Goal: Task Accomplishment & Management: Manage account settings

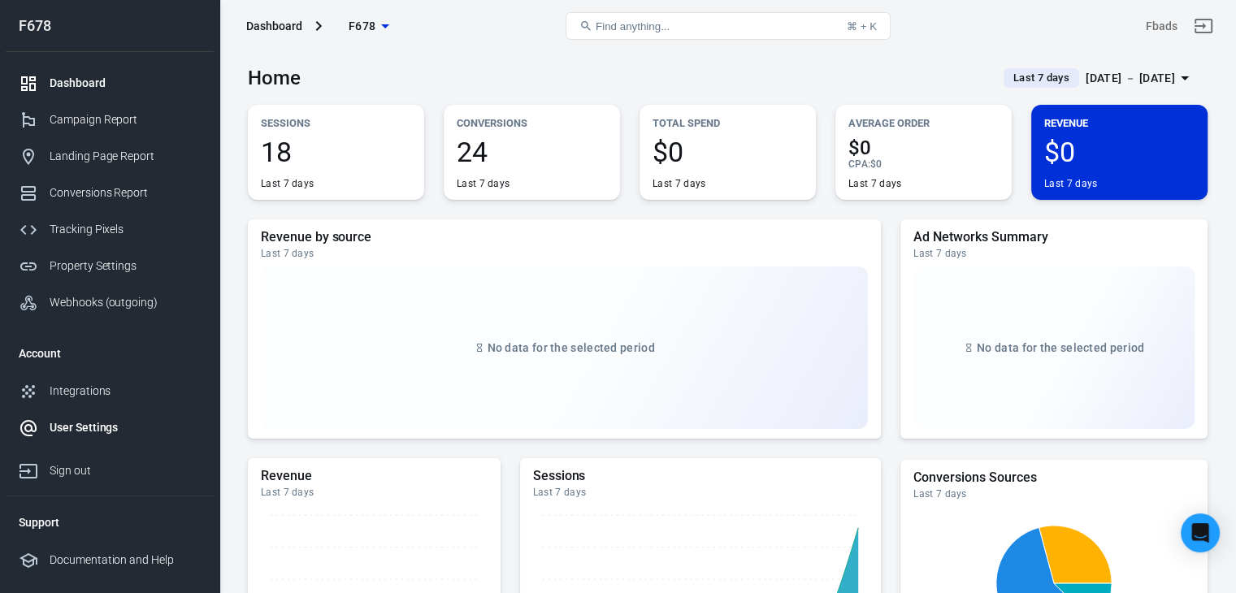
click at [82, 428] on div "User Settings" at bounding box center [125, 427] width 151 height 17
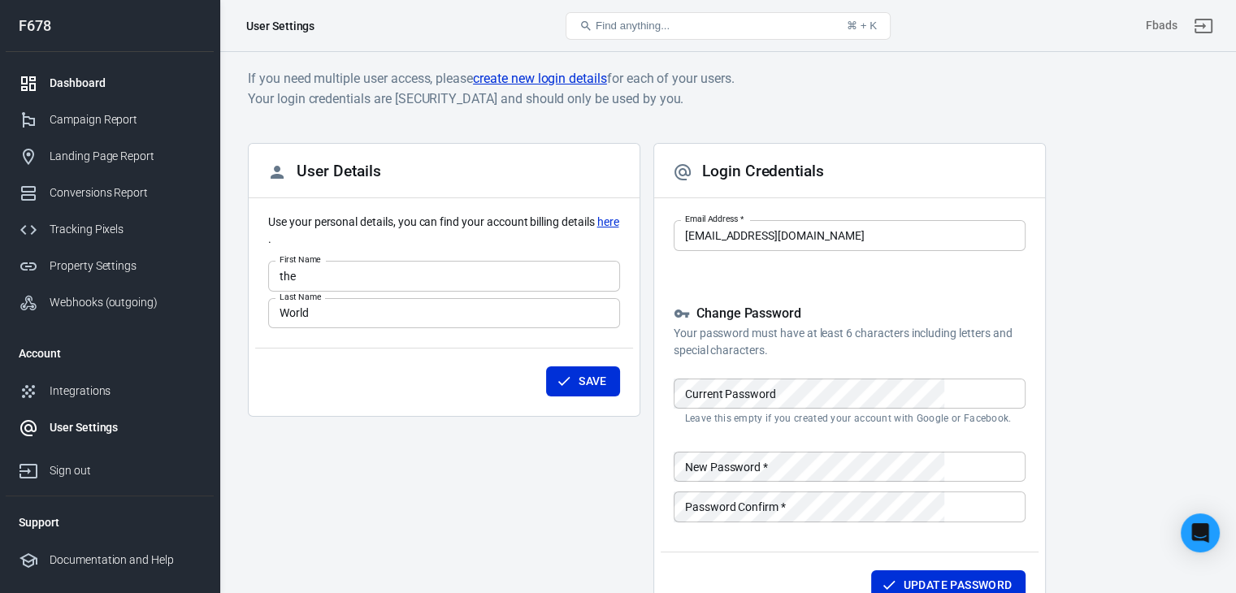
click at [75, 82] on div "Dashboard" at bounding box center [125, 83] width 151 height 17
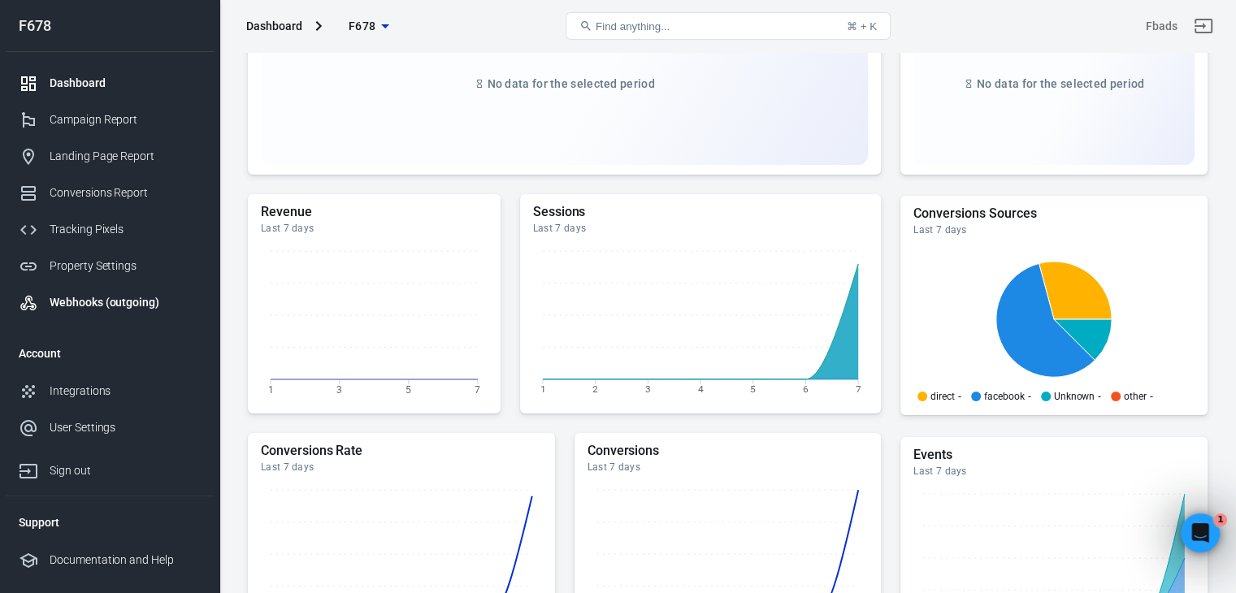
scroll to position [244, 0]
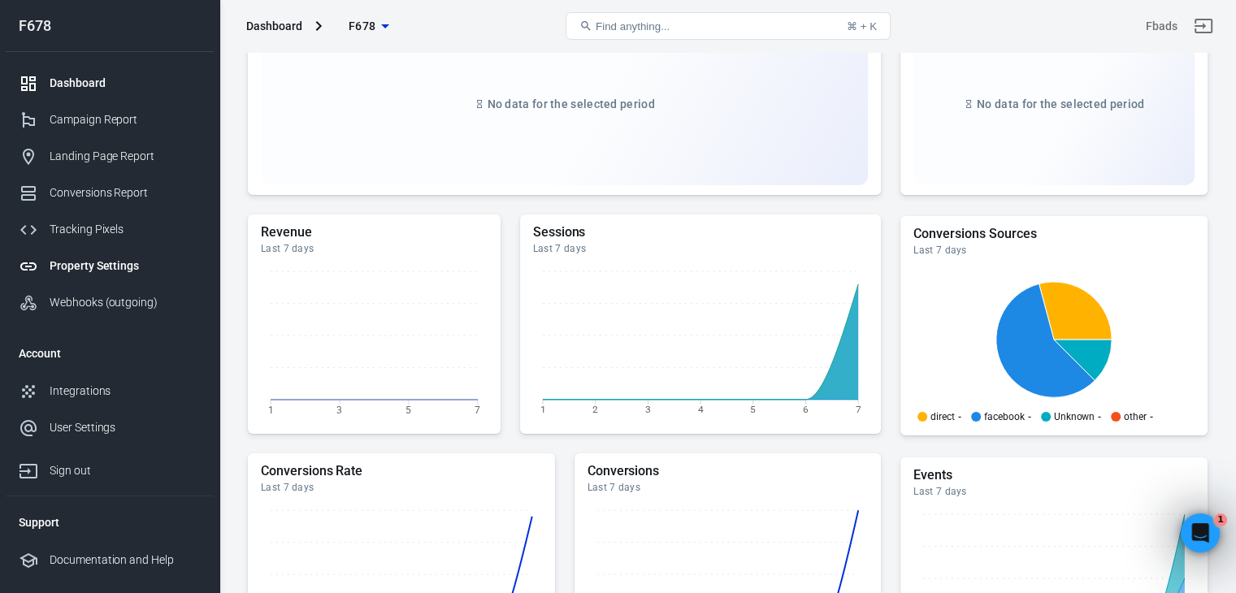
click at [87, 261] on div "Property Settings" at bounding box center [125, 266] width 151 height 17
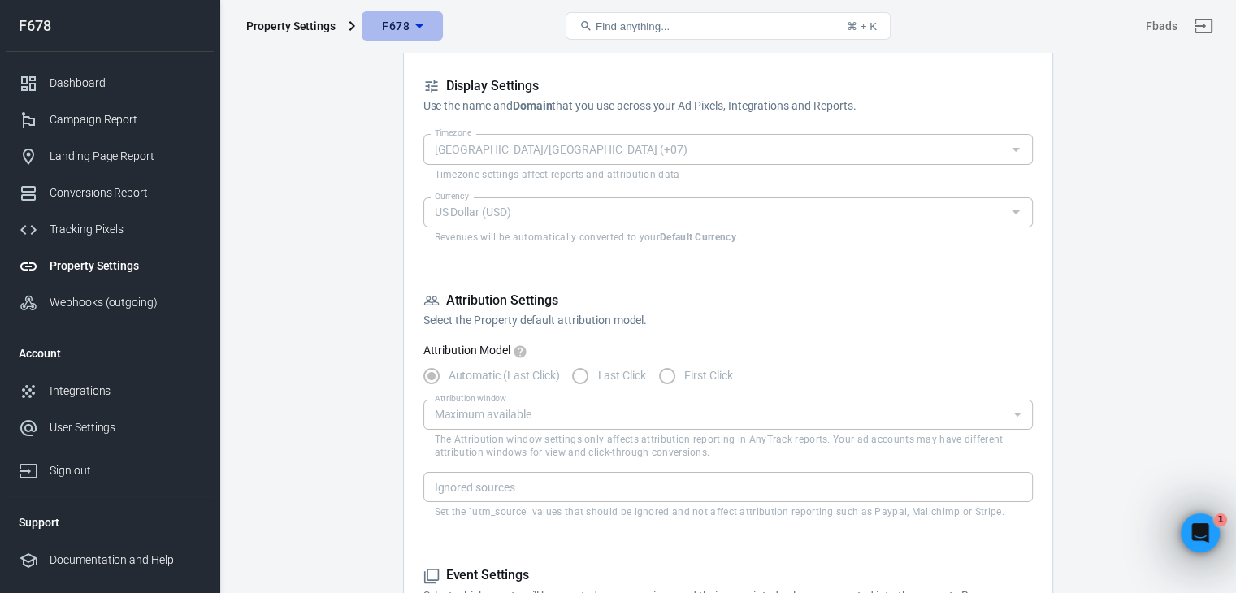
click at [423, 21] on icon "button" at bounding box center [420, 26] width 20 height 20
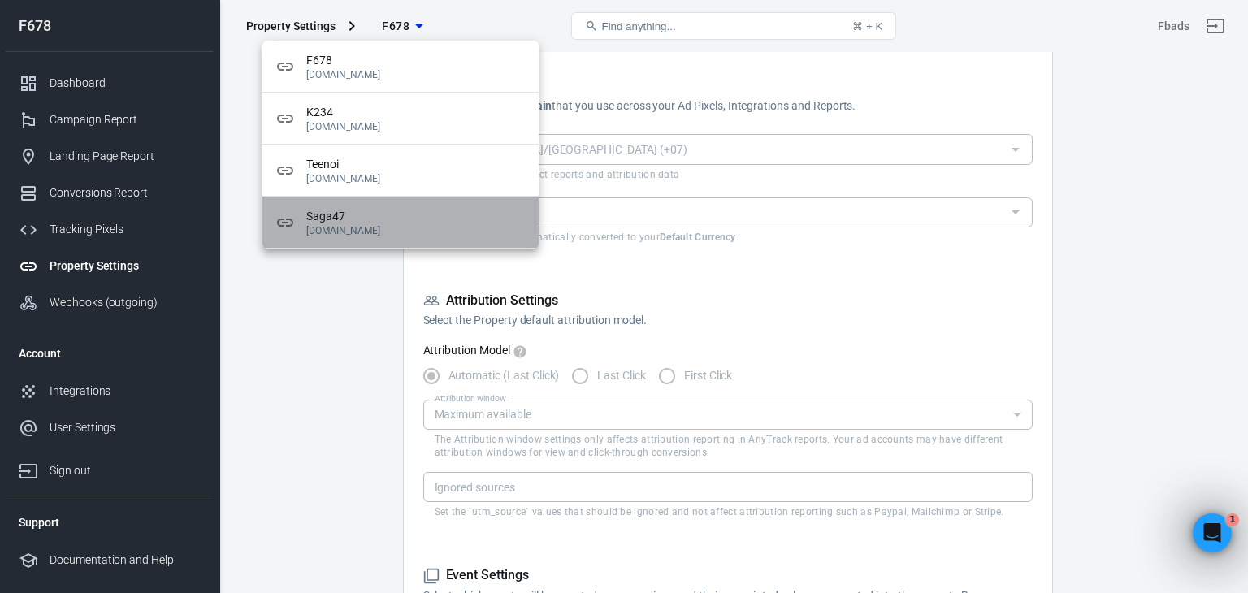
click at [344, 205] on div "Saga47 [DOMAIN_NAME]" at bounding box center [400, 223] width 276 height 52
type input "Saga47"
type input "[DOMAIN_NAME]"
checkbox input "false"
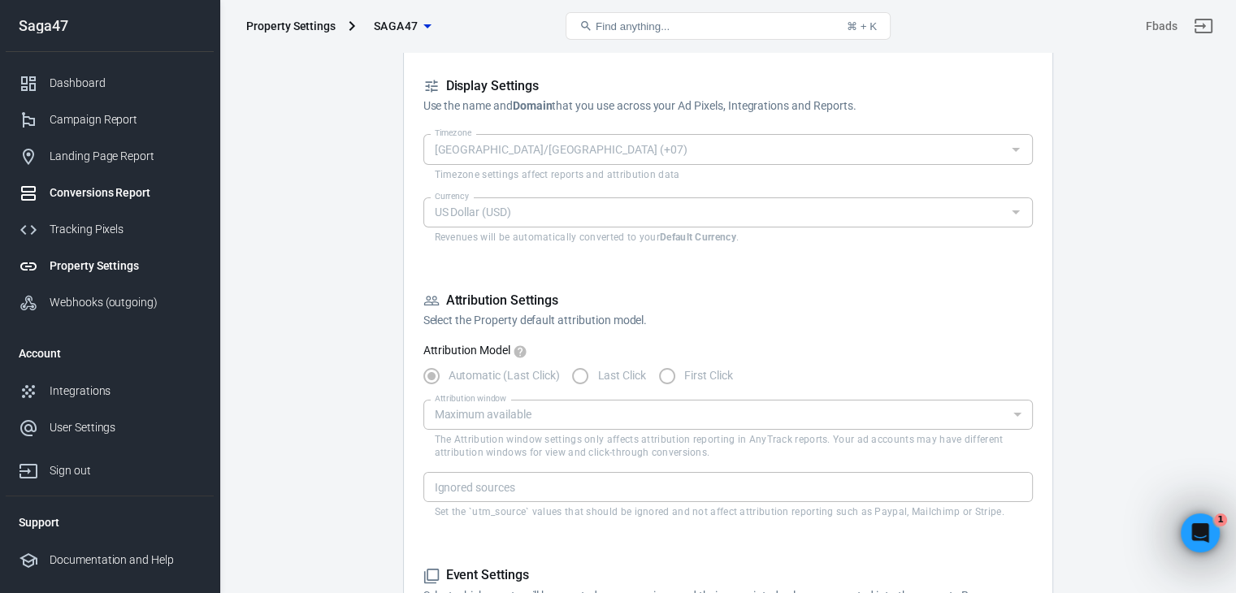
click at [93, 180] on link "Conversions Report" at bounding box center [110, 193] width 208 height 37
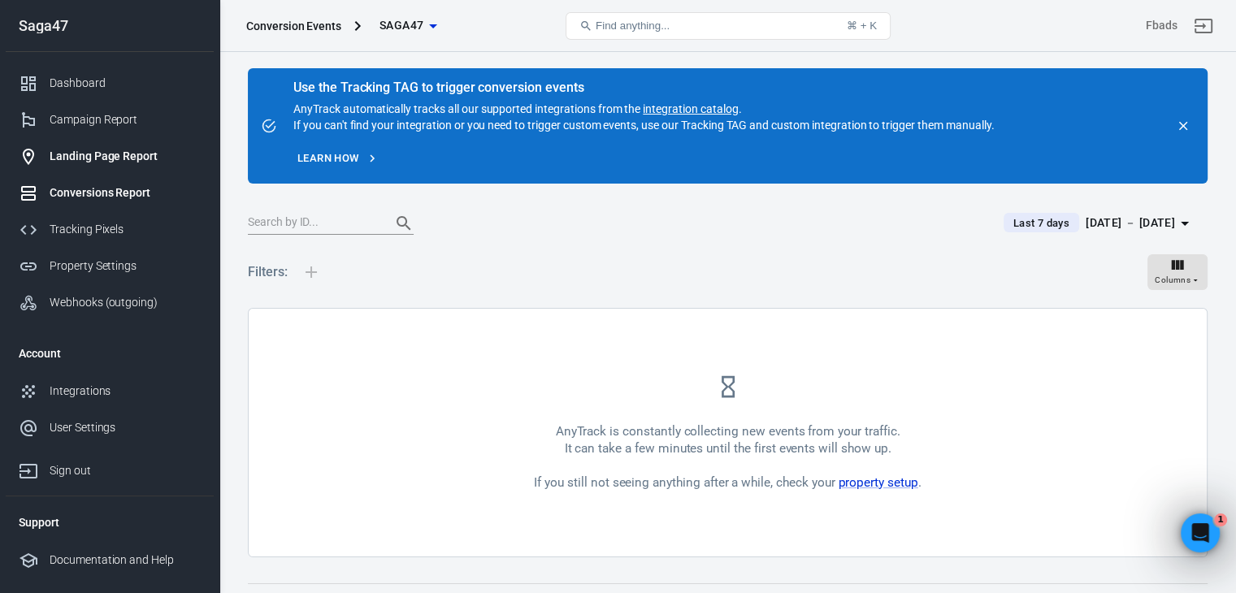
click at [93, 141] on link "Landing Page Report" at bounding box center [110, 156] width 208 height 37
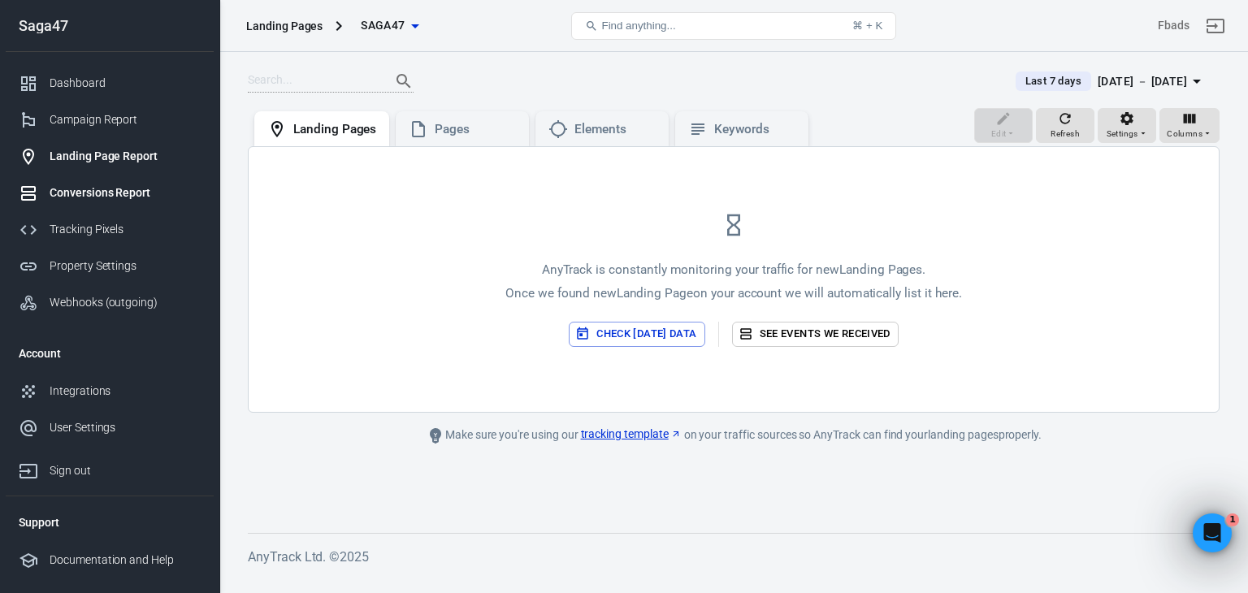
click at [162, 190] on div "Conversions Report" at bounding box center [125, 192] width 151 height 17
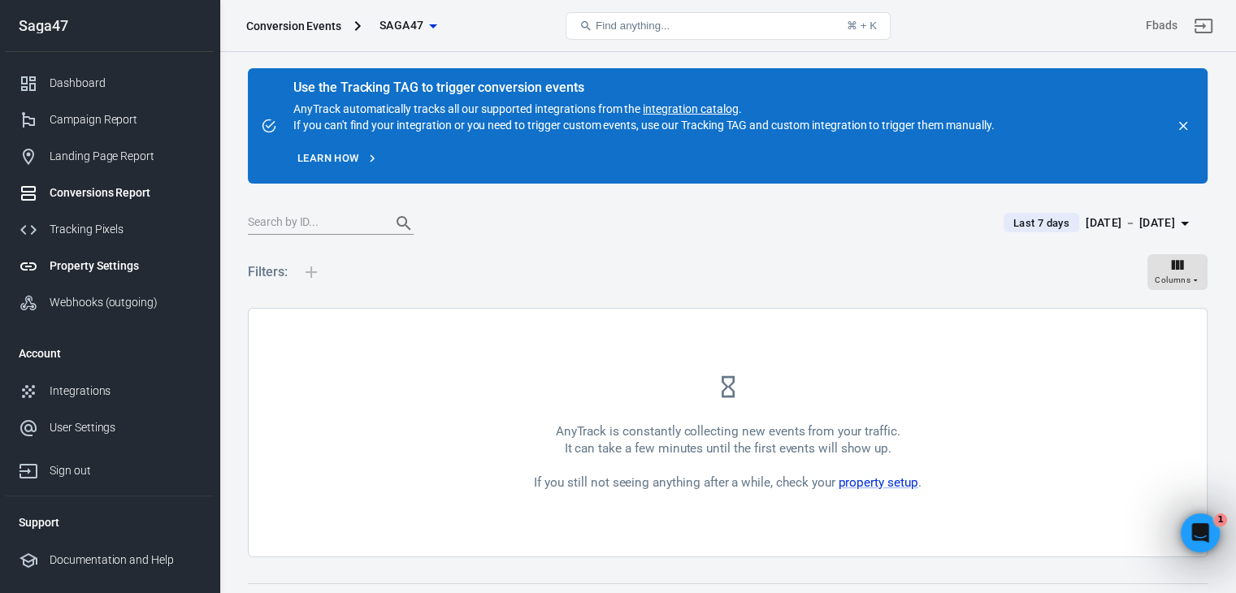
click at [137, 268] on div "Property Settings" at bounding box center [125, 266] width 151 height 17
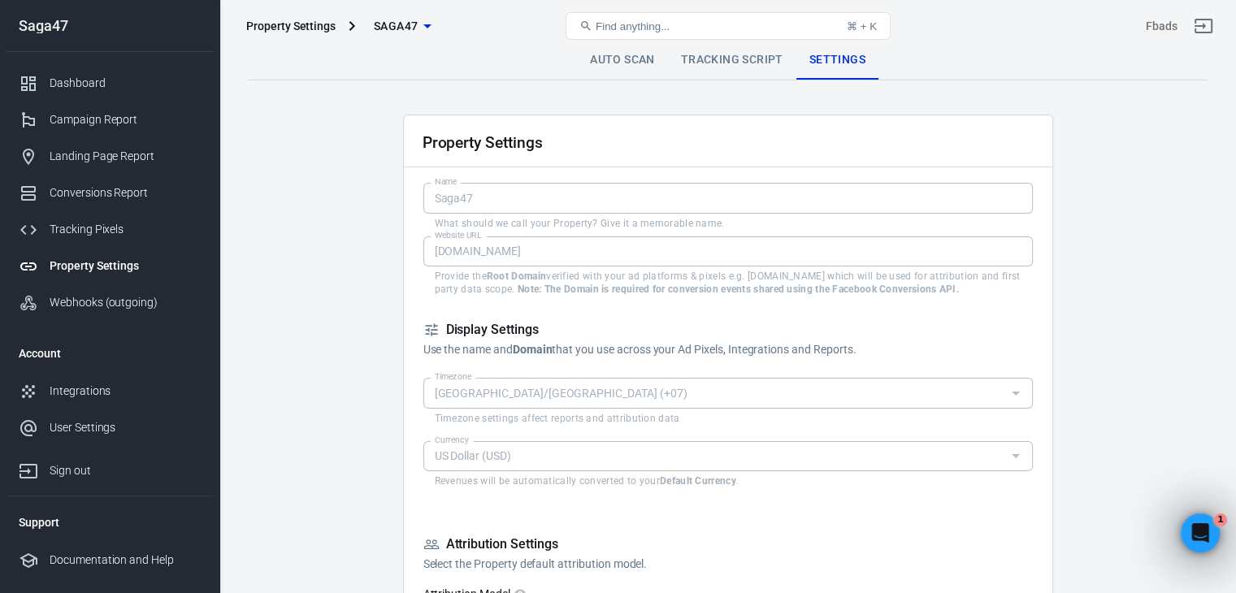
click at [730, 66] on link "Tracking Script" at bounding box center [732, 60] width 128 height 39
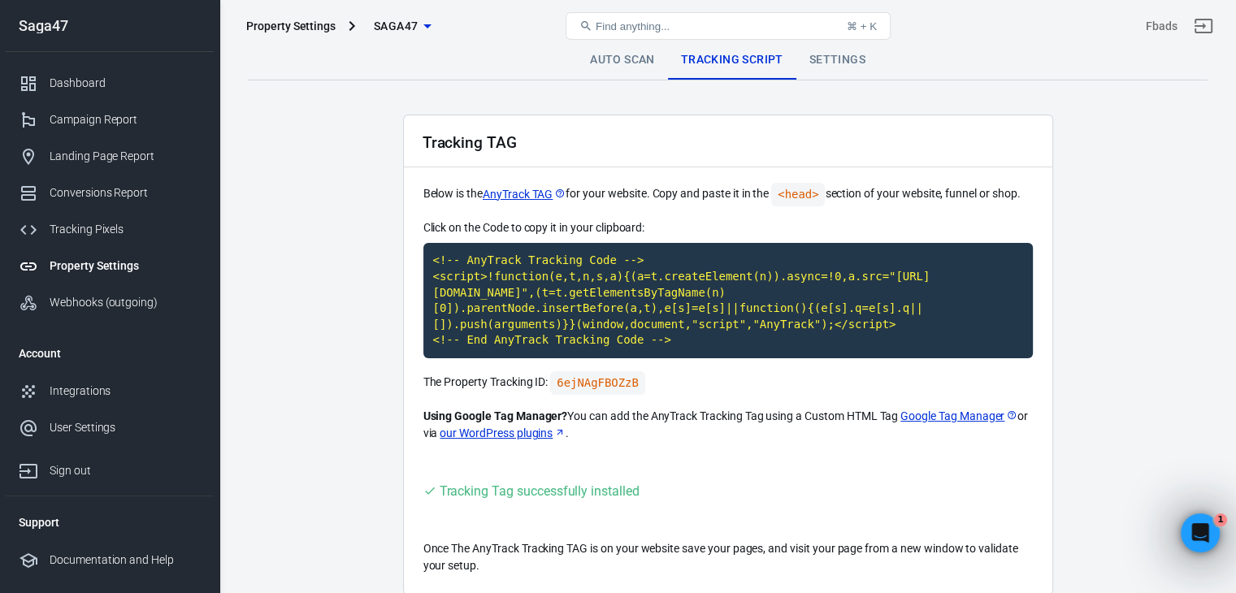
click at [627, 56] on link "Auto Scan" at bounding box center [622, 60] width 91 height 39
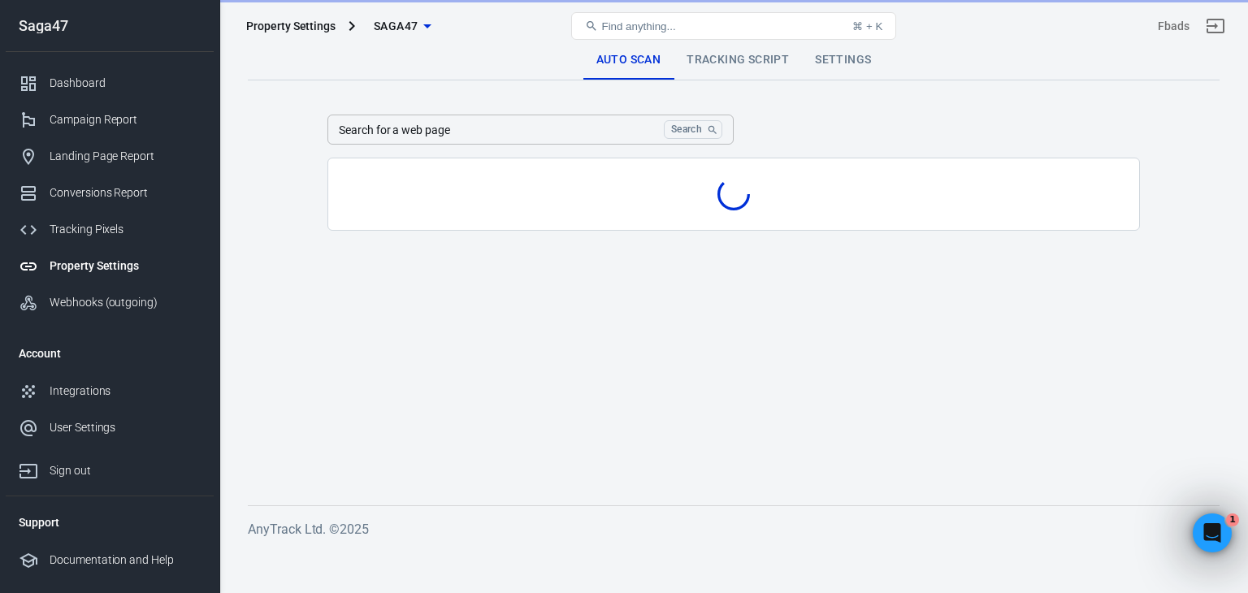
click at [732, 73] on link "Tracking Script" at bounding box center [738, 60] width 128 height 39
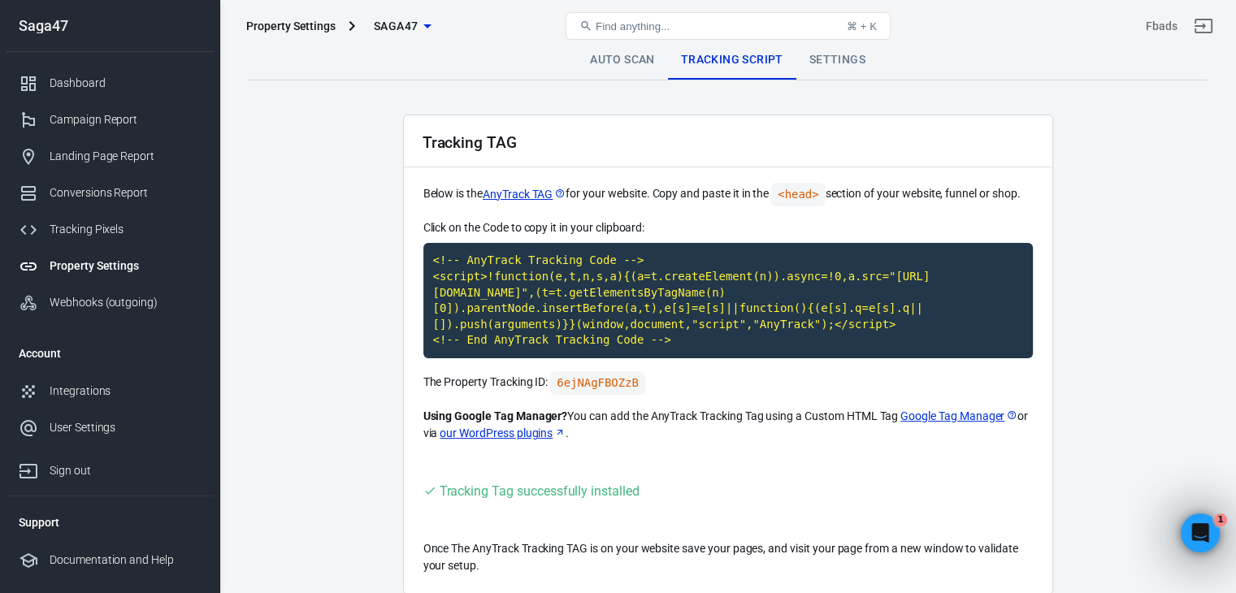
click at [848, 60] on link "Settings" at bounding box center [837, 60] width 82 height 39
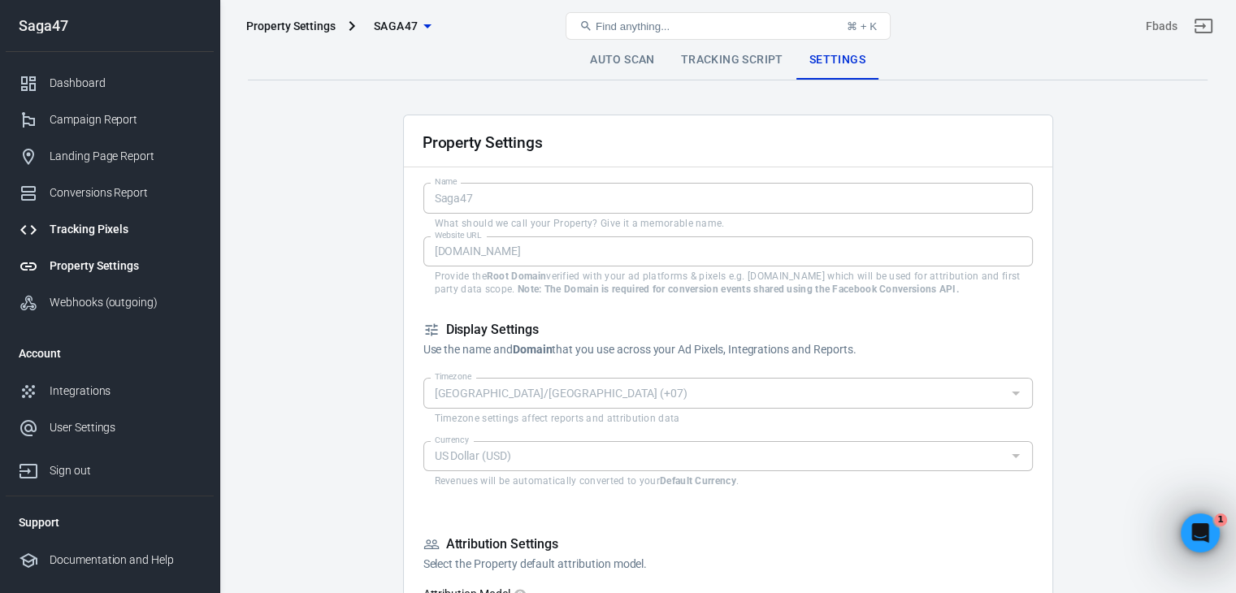
click at [128, 218] on link "Tracking Pixels" at bounding box center [110, 229] width 208 height 37
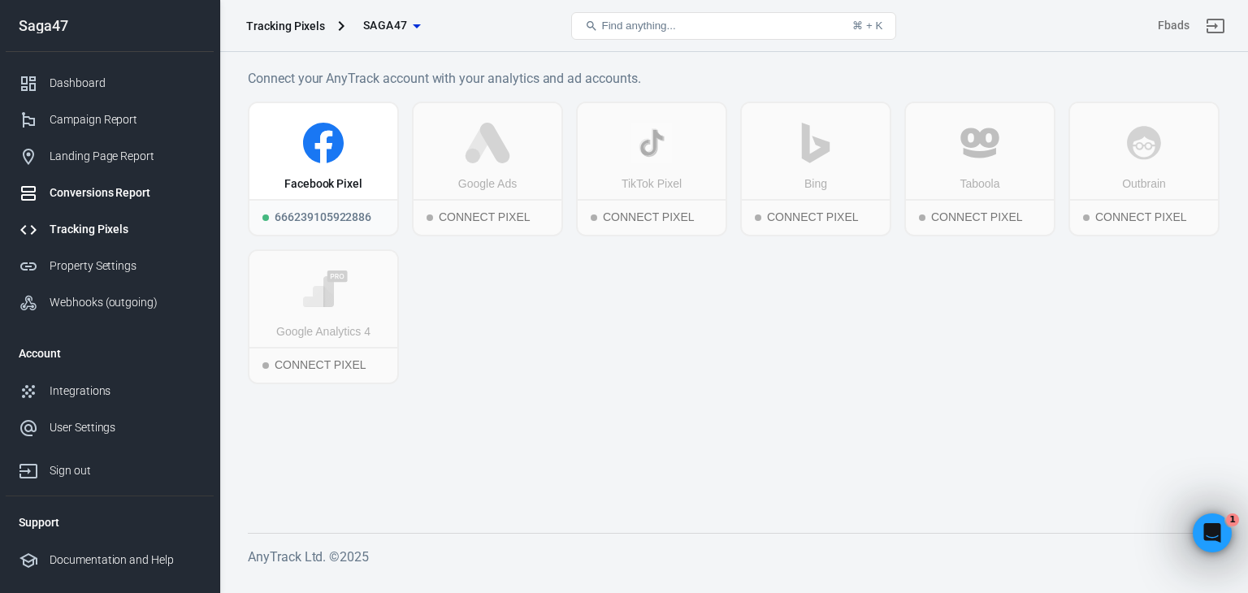
click at [111, 195] on div "Conversions Report" at bounding box center [125, 192] width 151 height 17
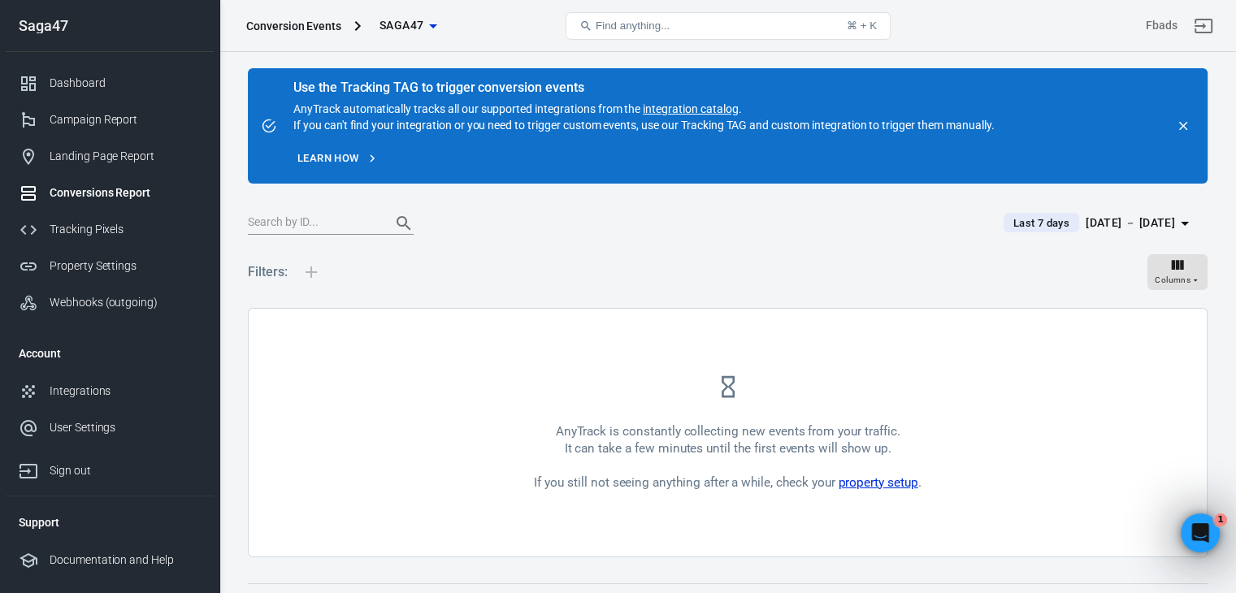
click at [855, 485] on link "property setup" at bounding box center [878, 482] width 80 height 15
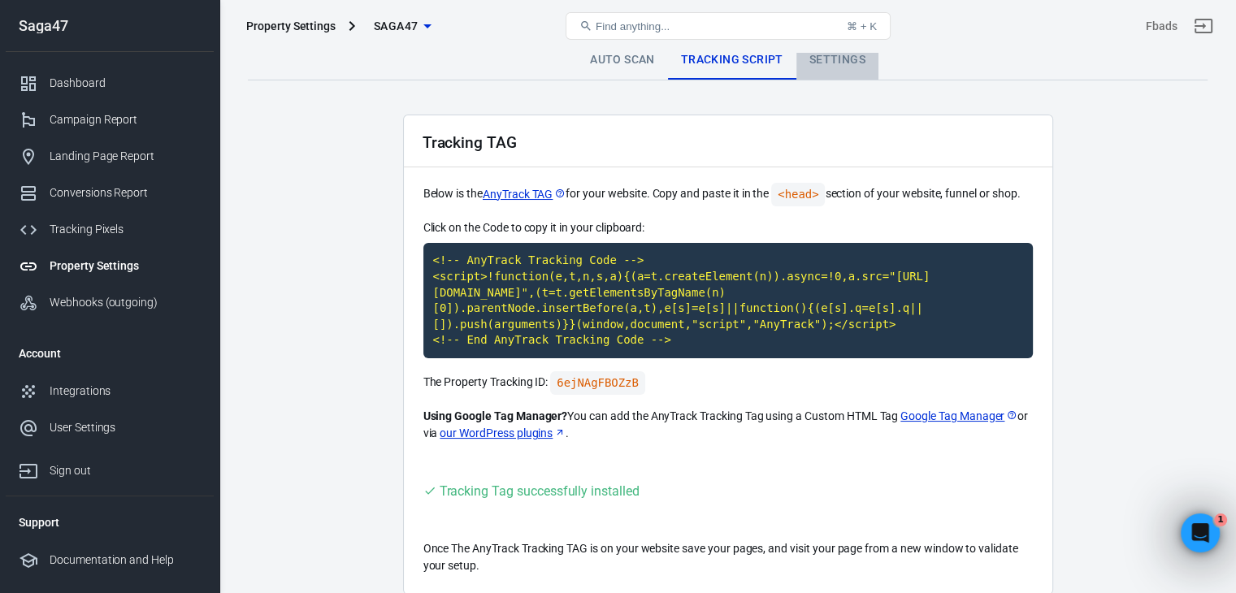
click at [824, 66] on link "Settings" at bounding box center [837, 60] width 82 height 39
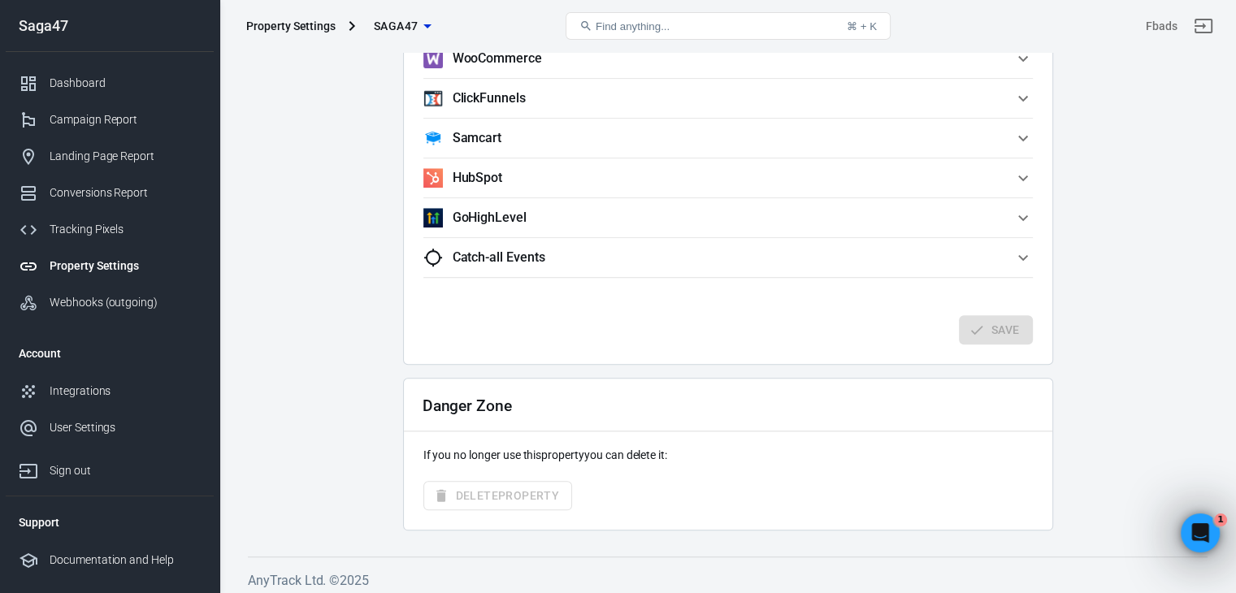
scroll to position [1617, 0]
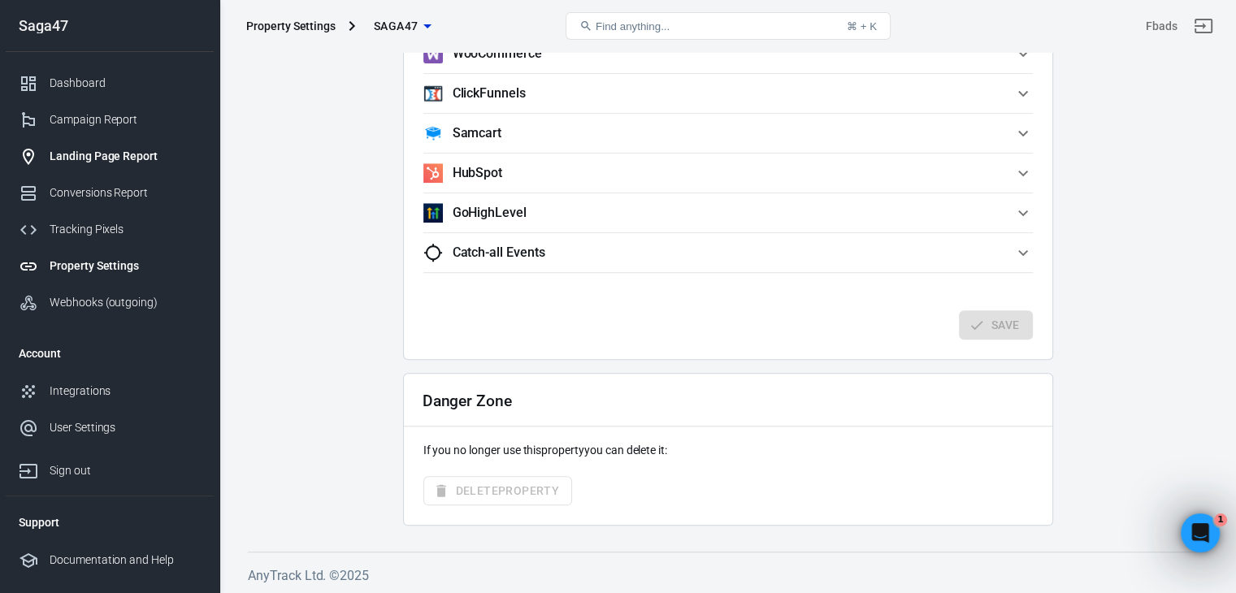
click at [100, 163] on div "Landing Page Report" at bounding box center [125, 156] width 151 height 17
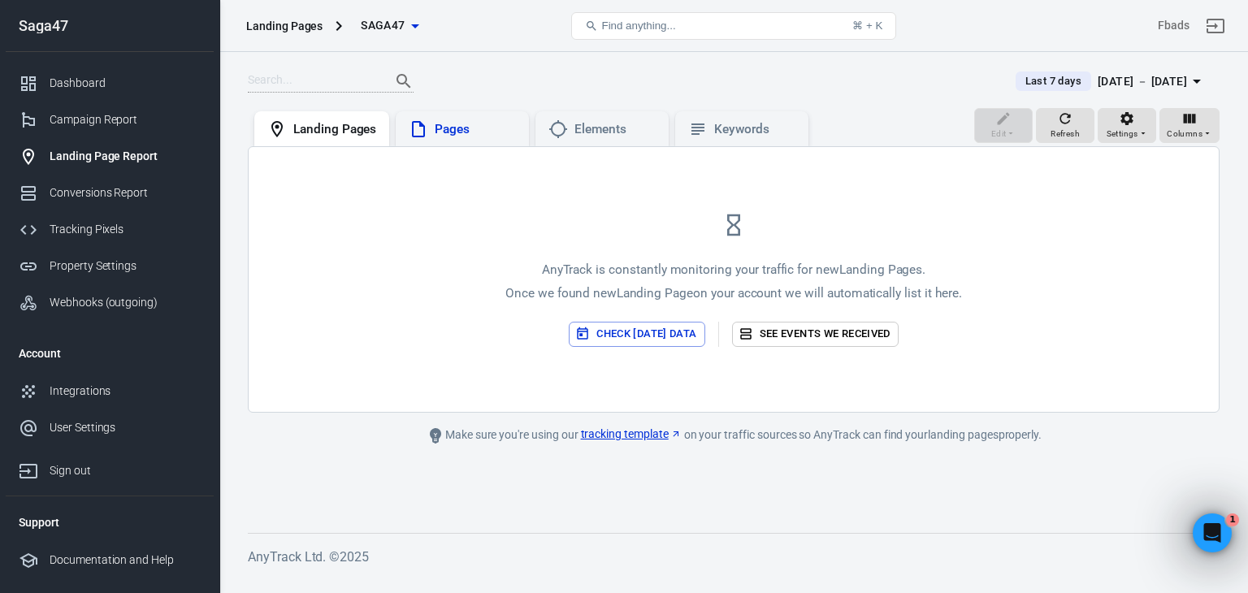
click at [450, 136] on div "Pages" at bounding box center [475, 129] width 81 height 17
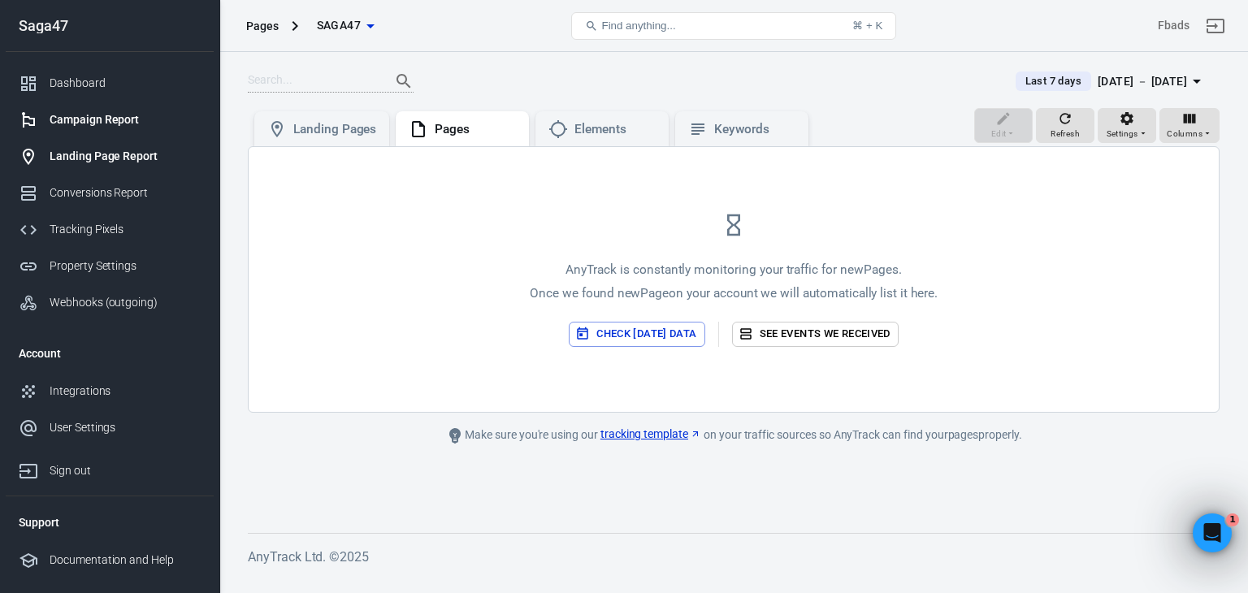
click at [53, 111] on div "Campaign Report" at bounding box center [125, 119] width 151 height 17
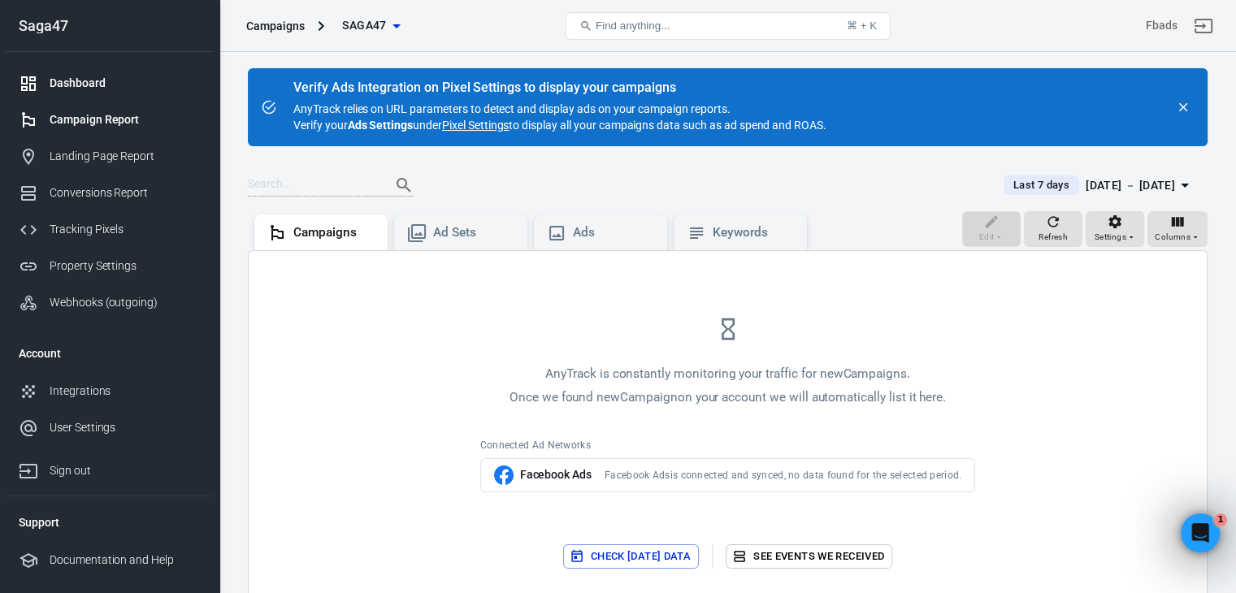
click at [91, 82] on div "Dashboard" at bounding box center [125, 83] width 151 height 17
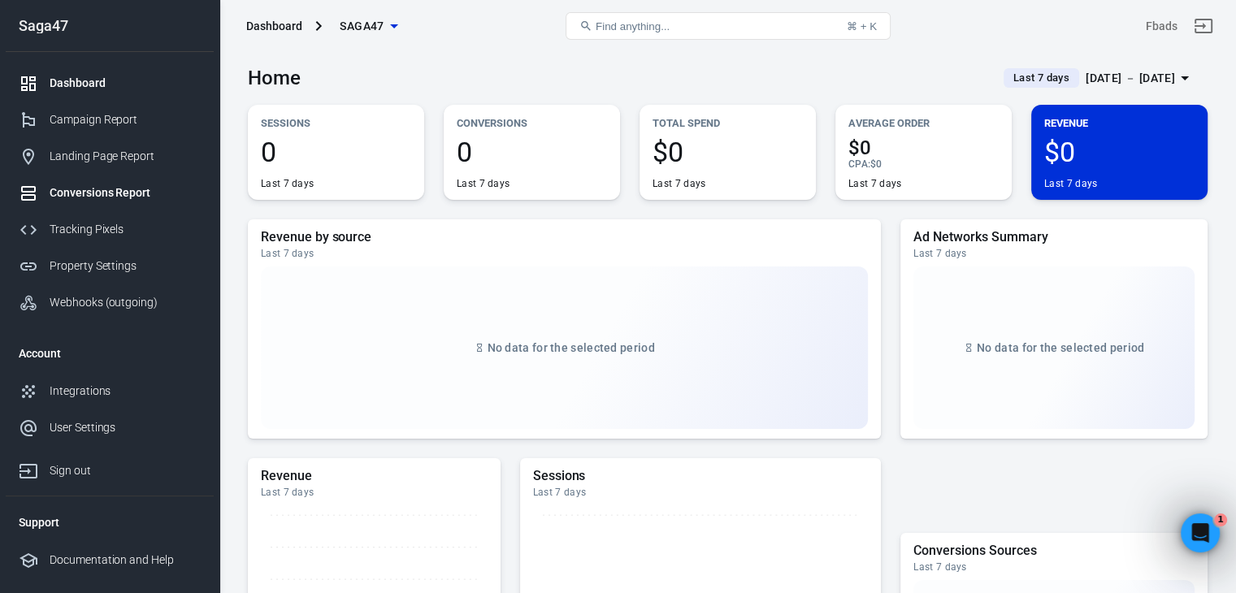
click at [102, 200] on div "Conversions Report" at bounding box center [125, 192] width 151 height 17
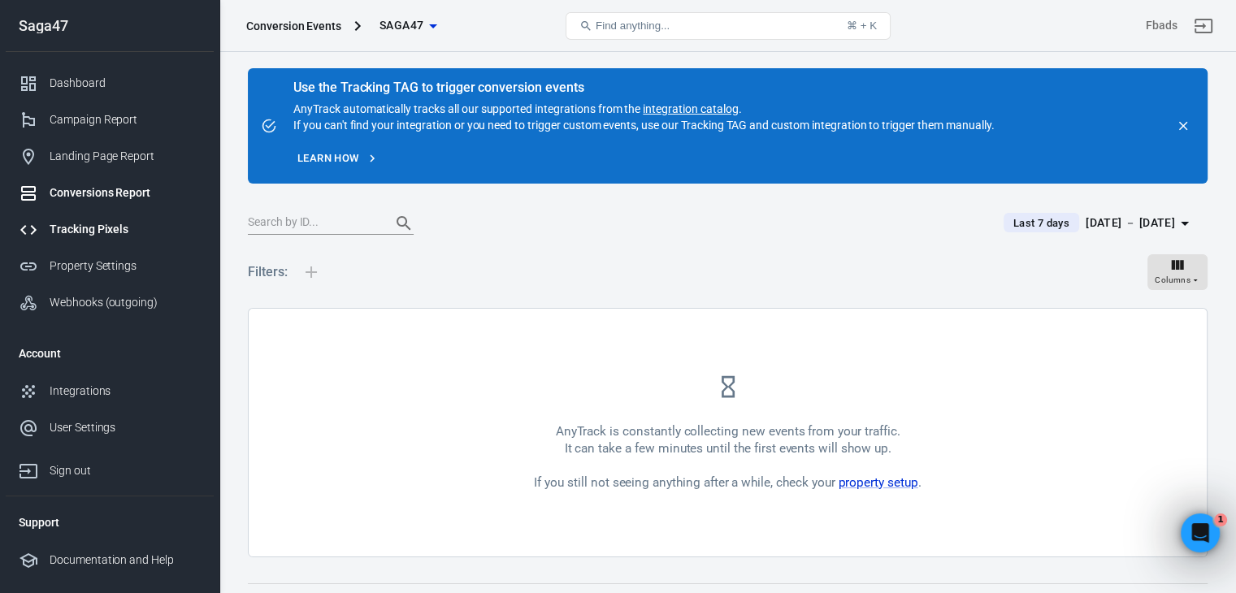
click at [74, 236] on div "Tracking Pixels" at bounding box center [125, 229] width 151 height 17
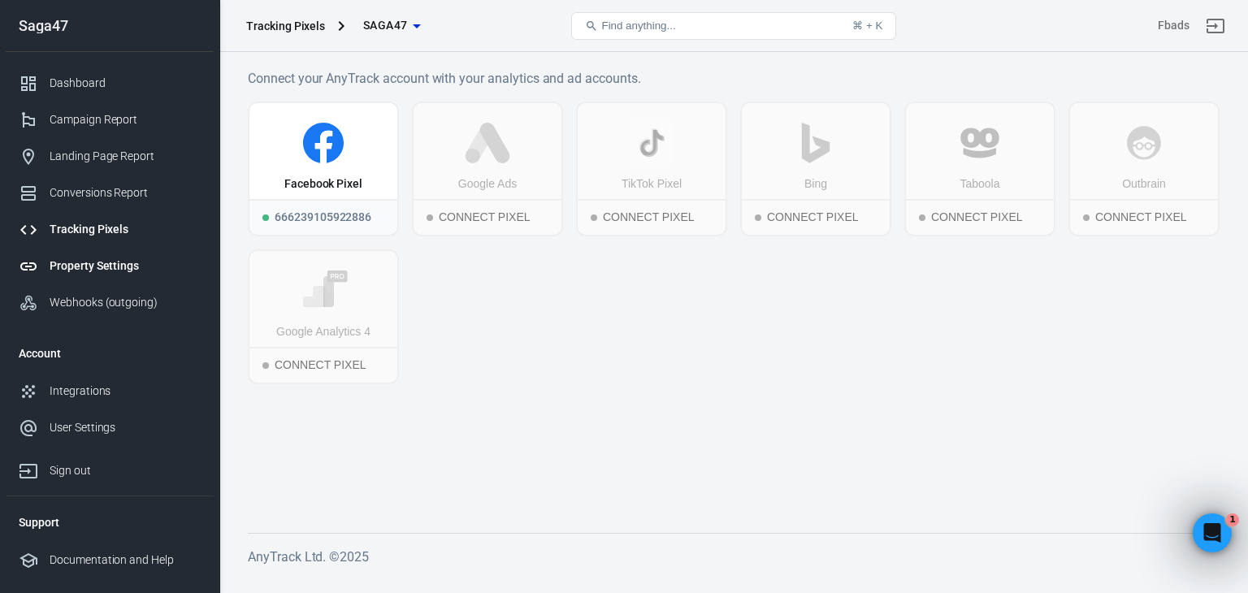
click at [93, 259] on div "Property Settings" at bounding box center [125, 266] width 151 height 17
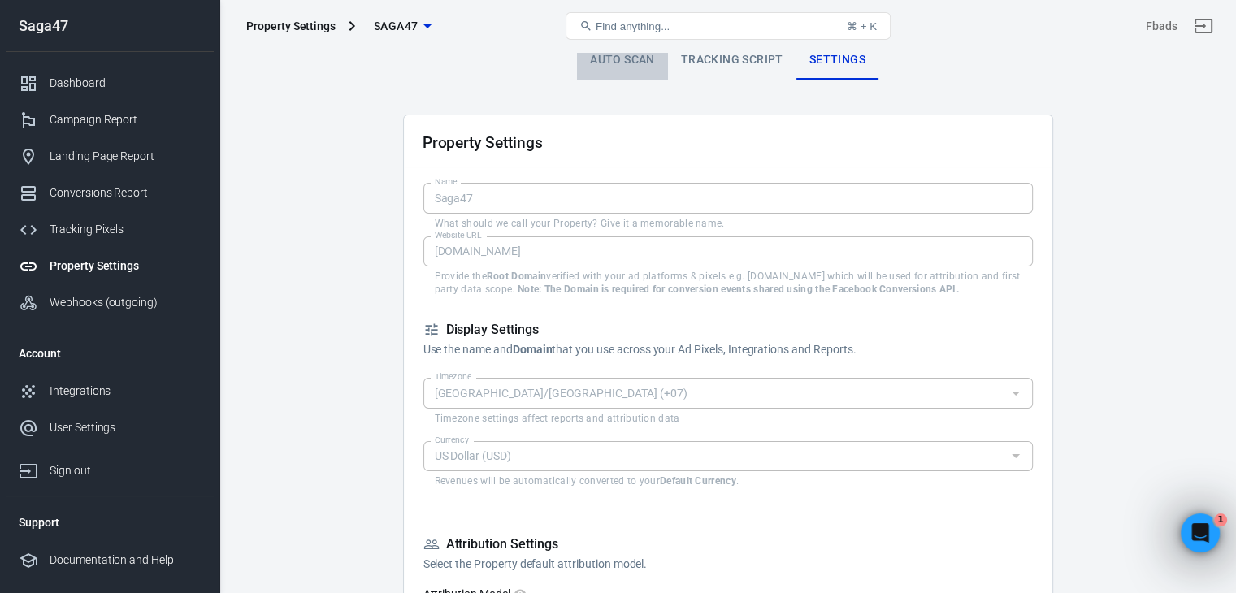
click at [624, 66] on link "Auto Scan" at bounding box center [622, 60] width 91 height 39
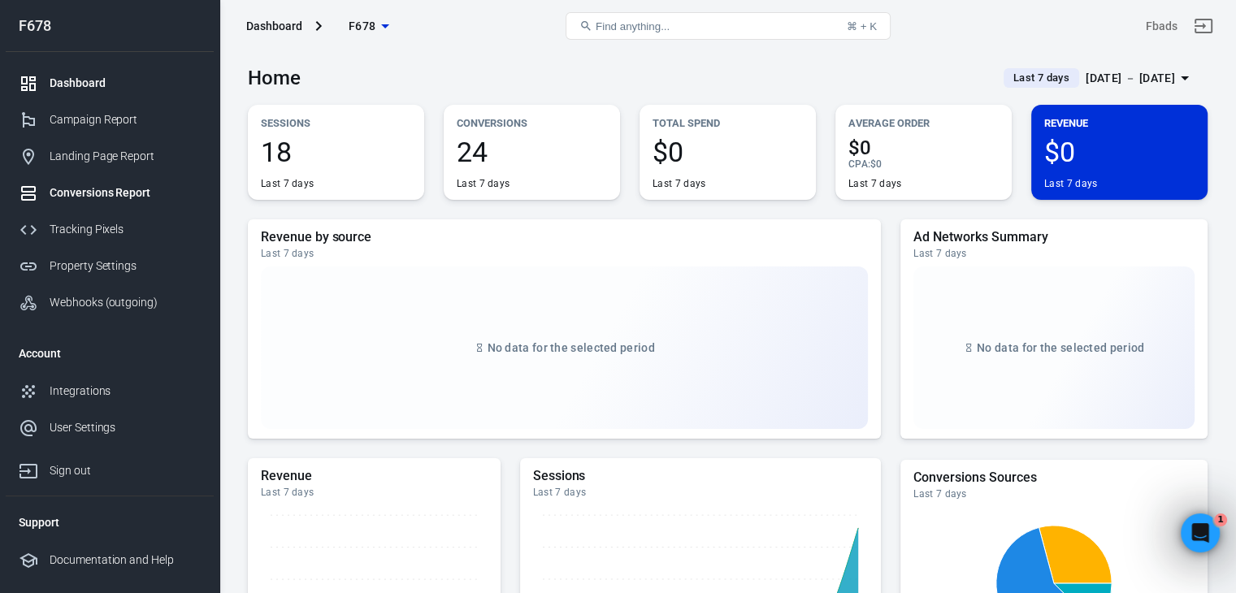
click at [123, 180] on link "Conversions Report" at bounding box center [110, 193] width 208 height 37
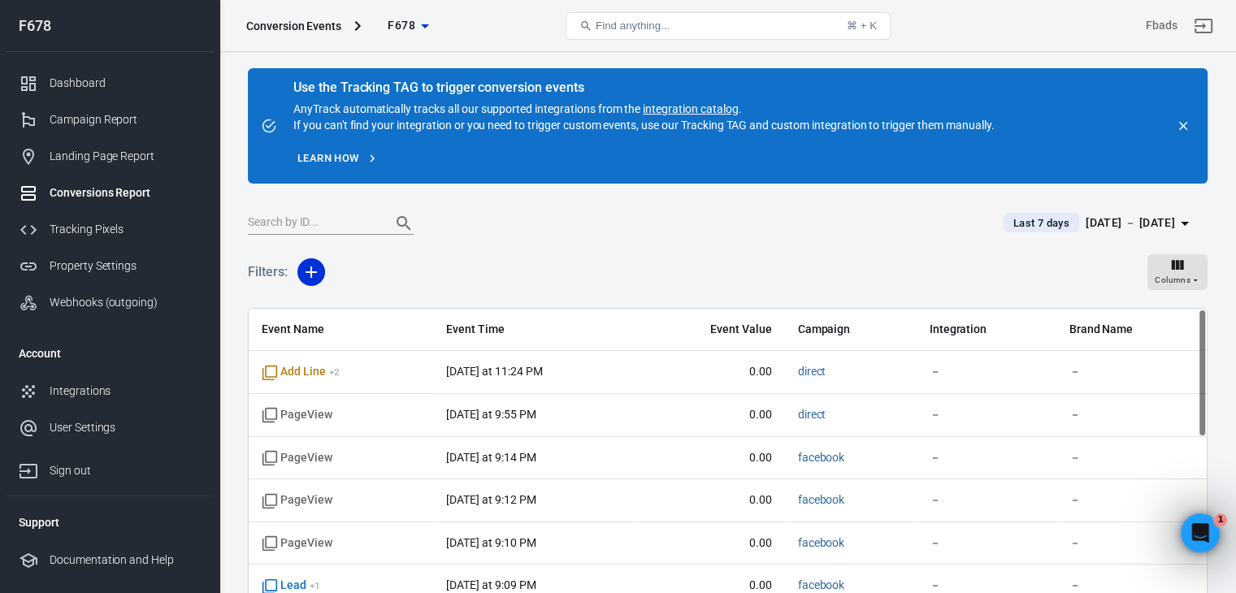
click at [863, 237] on div "Last 7 days [DATE] － [DATE]" at bounding box center [728, 230] width 960 height 40
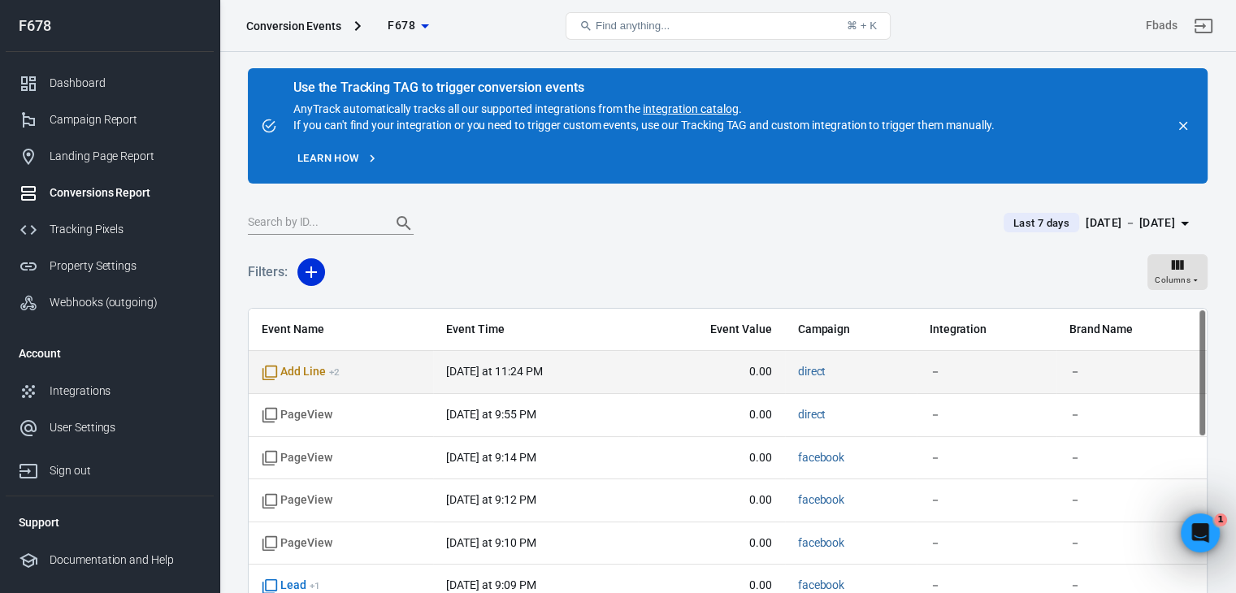
click at [589, 375] on span "[DATE] at 11:24 PM" at bounding box center [535, 372] width 179 height 16
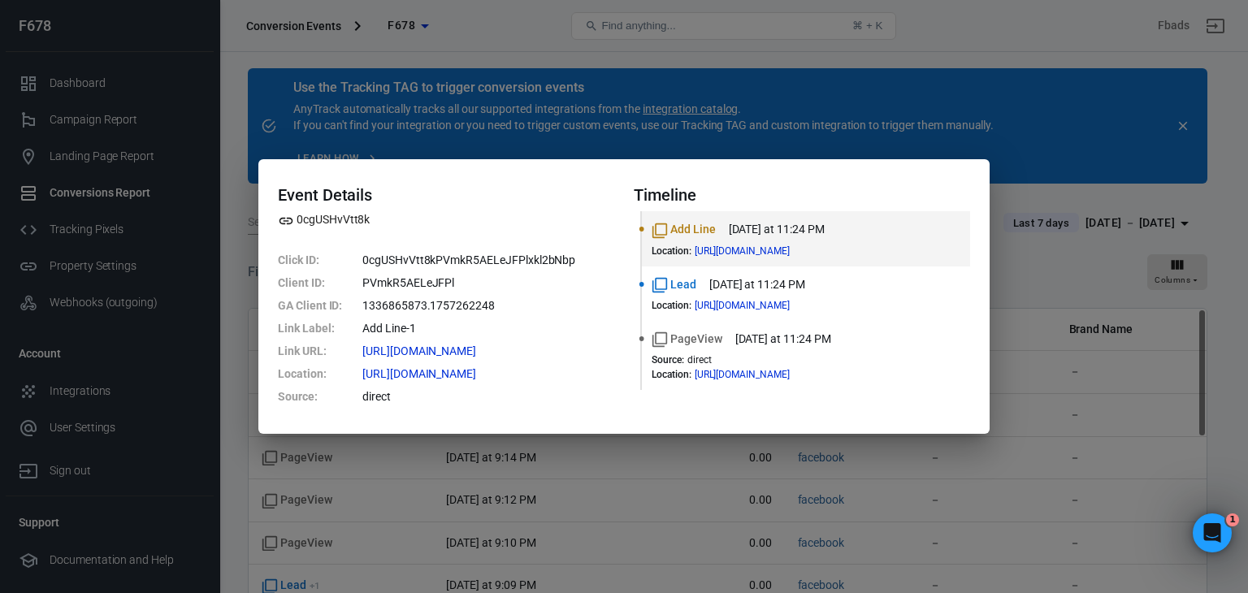
click at [1057, 323] on div "Event Details 0cgUSHvVtt8k Click ID : 0cgUSHvVtt8kPVmkR5AELeJFPlxkl2bNbp Client…" at bounding box center [624, 296] width 1248 height 593
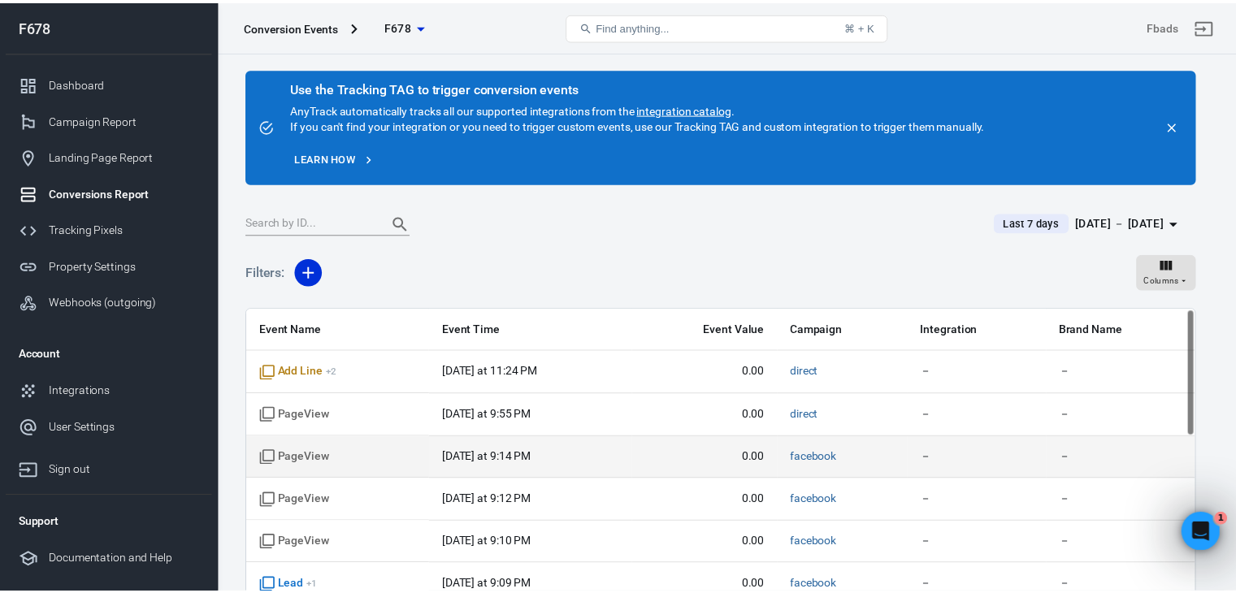
scroll to position [65, 0]
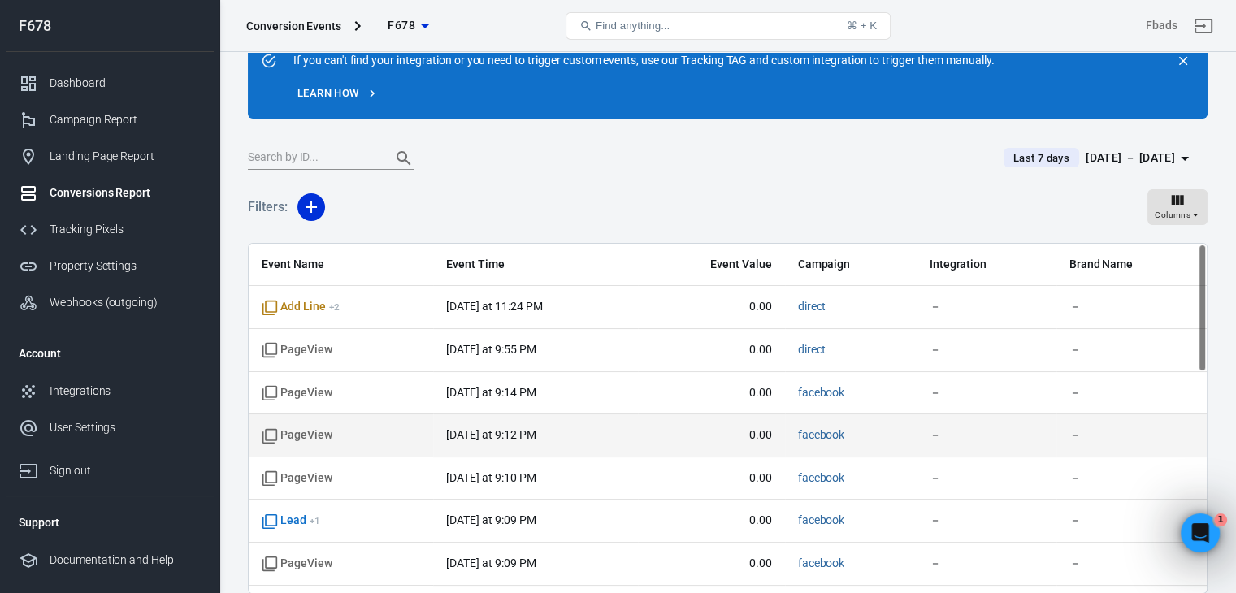
click at [967, 440] on span "－" at bounding box center [987, 435] width 114 height 16
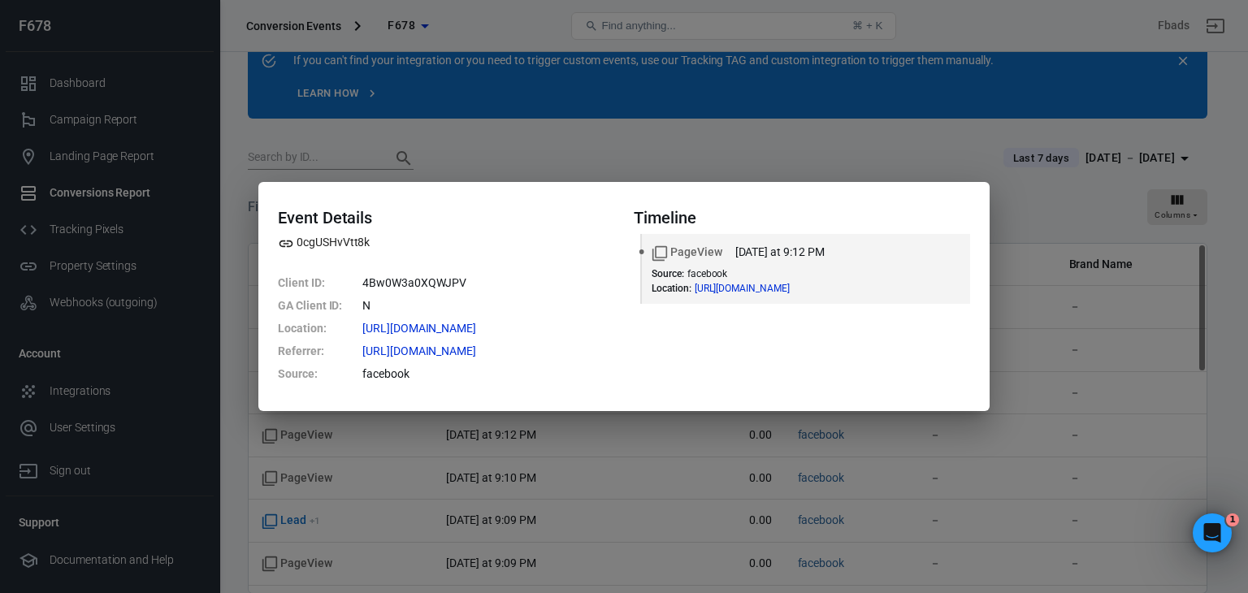
click at [185, 293] on div "Event Details 0cgUSHvVtt8k Client ID : 4Bw0W3a0XQWJPV GA Client ID : N Location…" at bounding box center [624, 296] width 1248 height 593
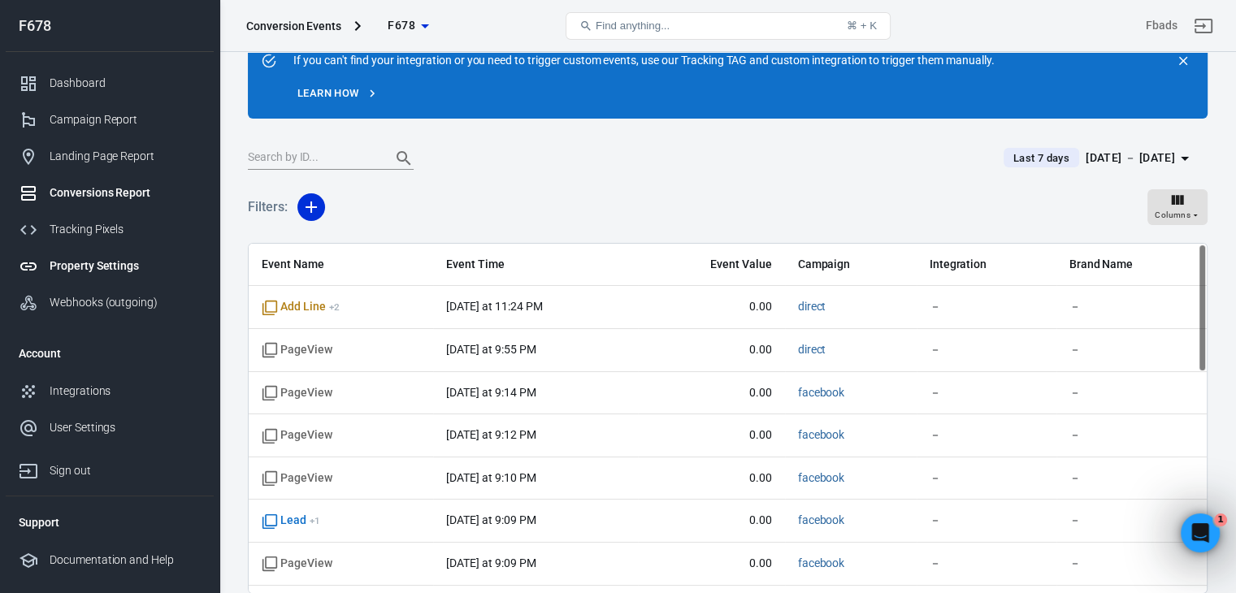
click at [142, 268] on div "Property Settings" at bounding box center [125, 266] width 151 height 17
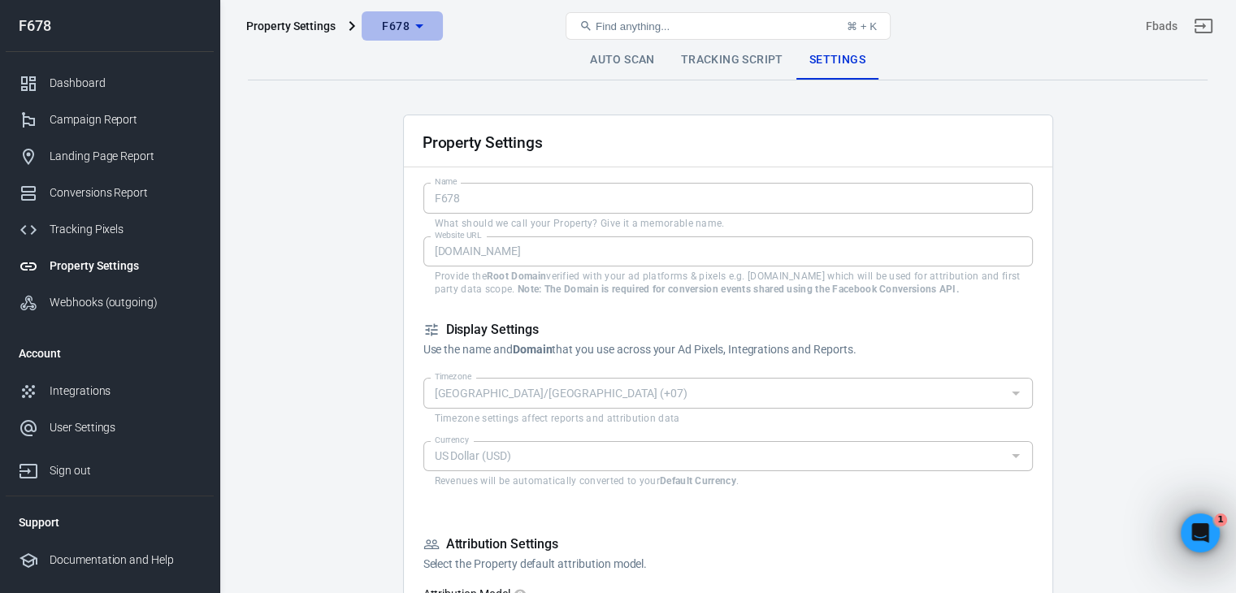
click at [410, 29] on icon "button" at bounding box center [420, 26] width 20 height 20
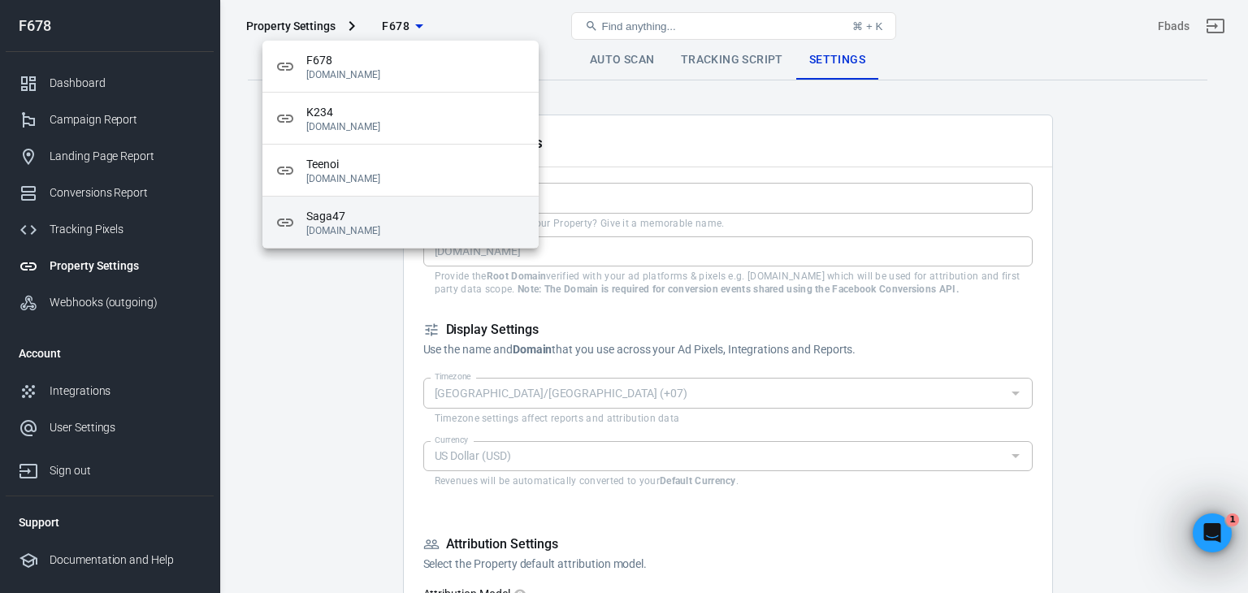
click at [343, 215] on span "Saga47" at bounding box center [415, 216] width 219 height 17
type input "Saga47"
type input "[DOMAIN_NAME]"
checkbox input "false"
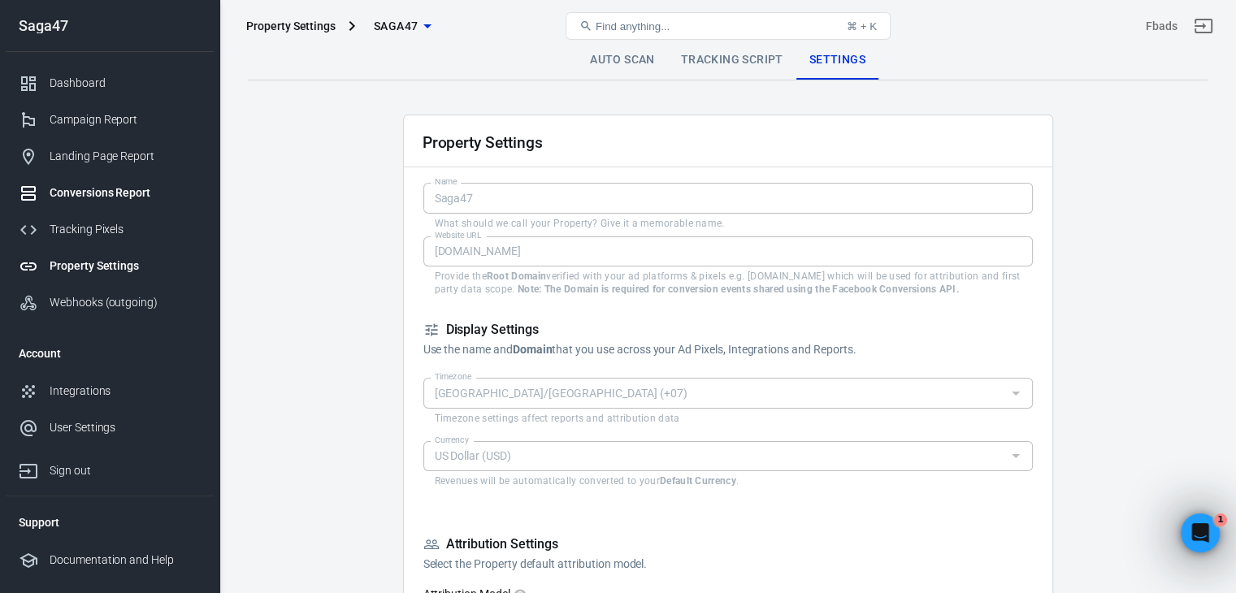
click at [98, 182] on link "Conversions Report" at bounding box center [110, 193] width 208 height 37
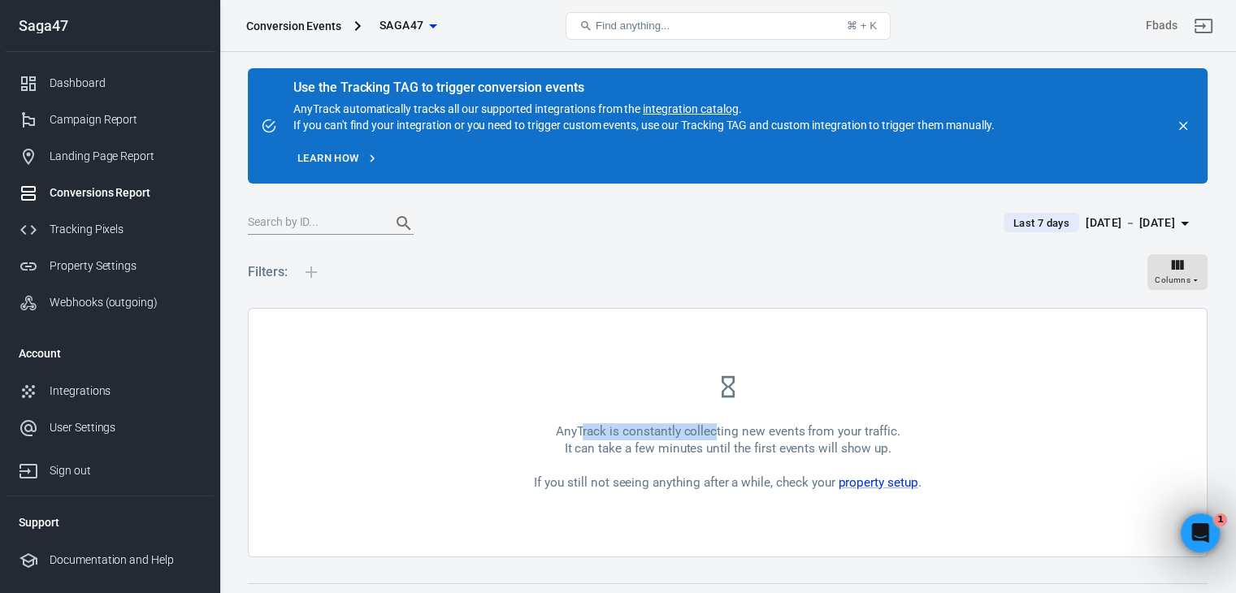
drag, startPoint x: 583, startPoint y: 420, endPoint x: 801, endPoint y: 441, distance: 219.6
click at [738, 438] on div "AnyTrack is constantly collecting new events from your traffic. It can take a f…" at bounding box center [728, 433] width 958 height 248
click at [865, 466] on div "AnyTrack is constantly collecting new events from your traffic. It can take a f…" at bounding box center [727, 457] width 387 height 68
click at [899, 481] on link "property setup" at bounding box center [878, 482] width 80 height 15
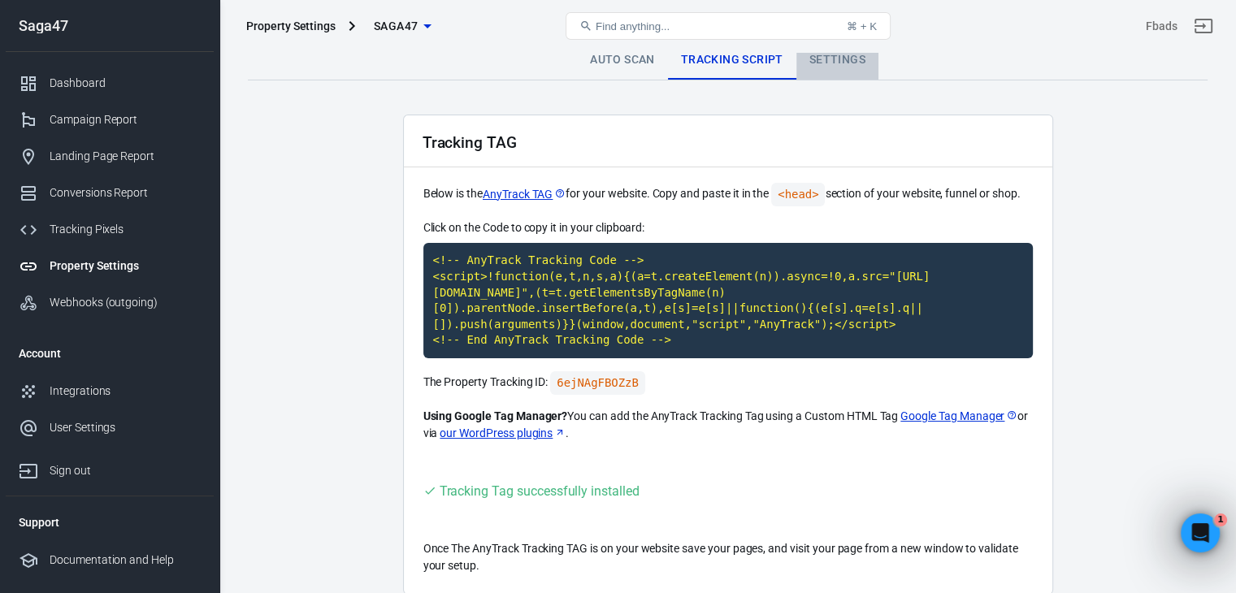
click at [828, 67] on link "Settings" at bounding box center [837, 60] width 82 height 39
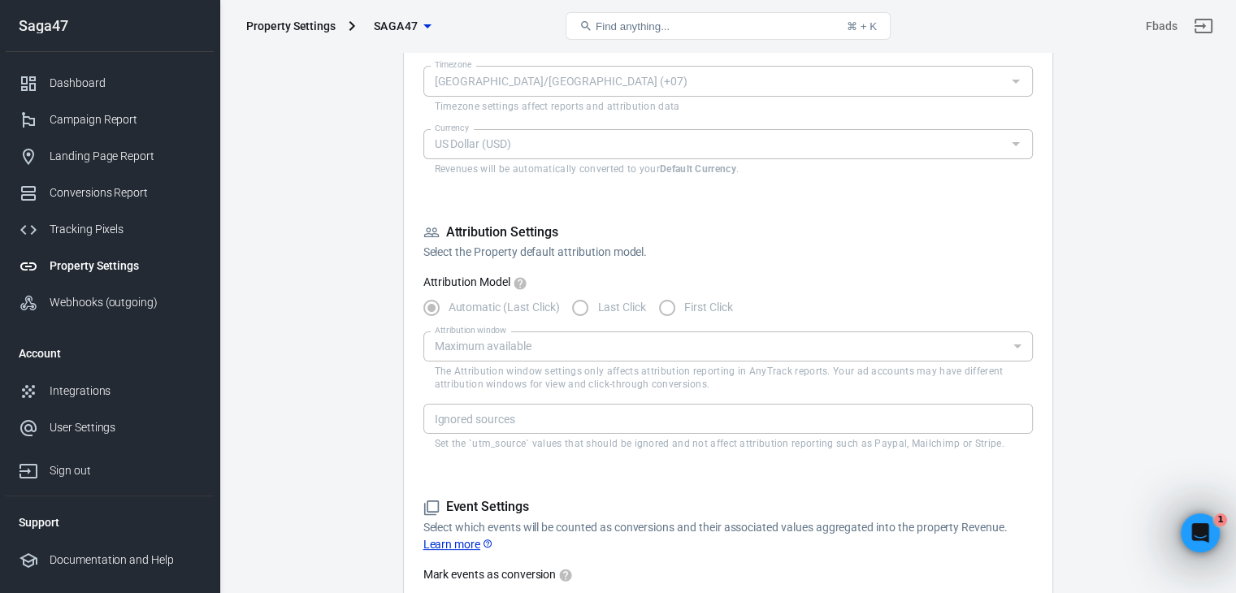
scroll to position [325, 0]
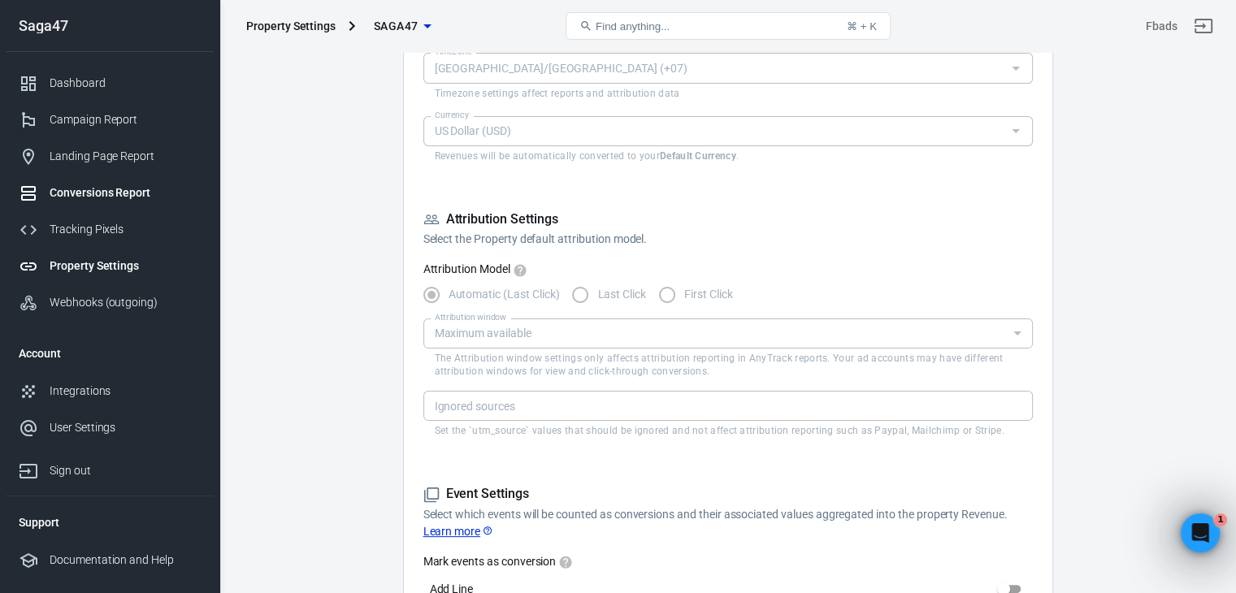
click at [122, 206] on link "Conversions Report" at bounding box center [110, 193] width 208 height 37
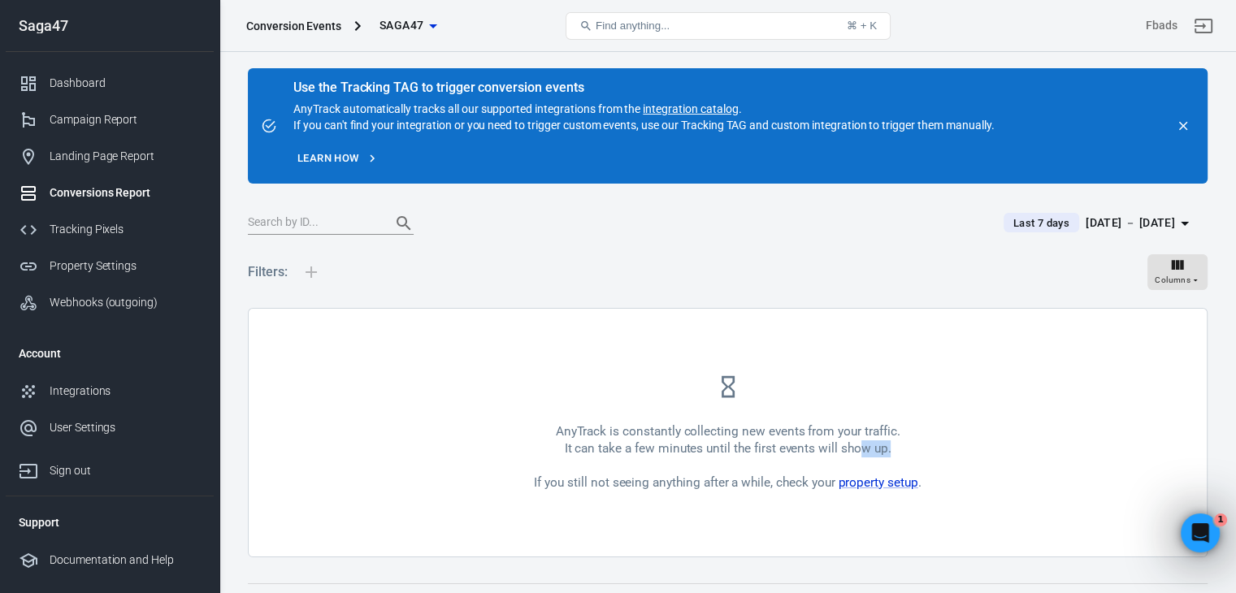
drag, startPoint x: 864, startPoint y: 446, endPoint x: 947, endPoint y: 455, distance: 84.2
click at [941, 455] on div "AnyTrack is constantly collecting new events from your traffic. It can take a f…" at bounding box center [728, 433] width 958 height 248
click at [882, 482] on link "property setup" at bounding box center [878, 482] width 80 height 15
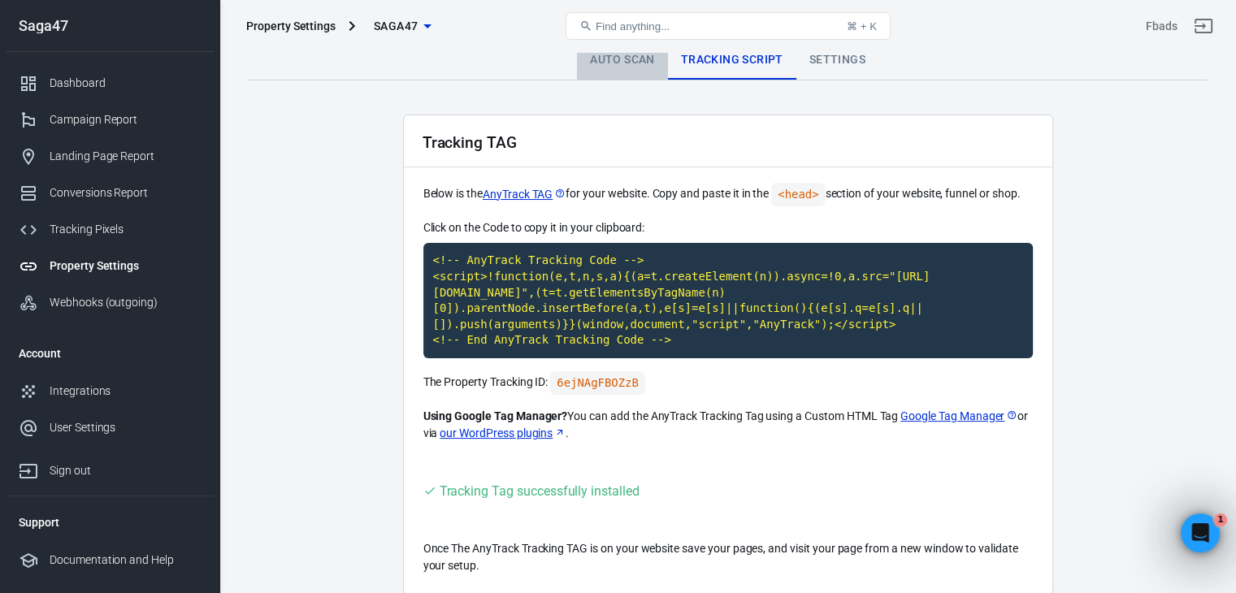
click at [635, 74] on link "Auto Scan" at bounding box center [622, 60] width 91 height 39
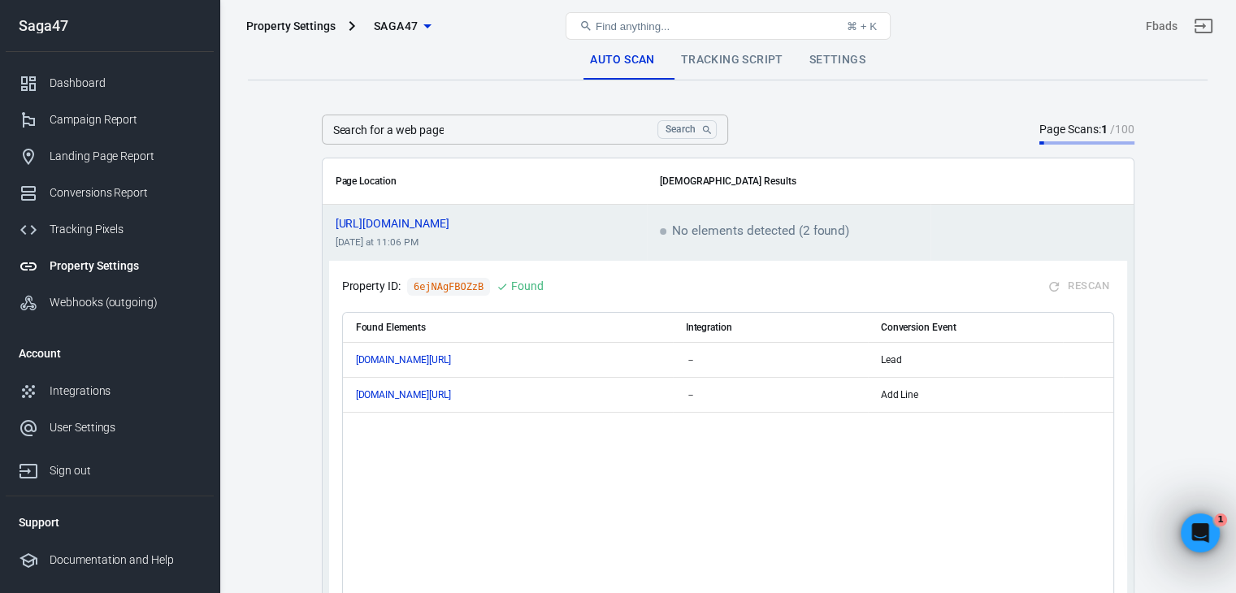
click at [717, 232] on span "No elements detected (2 found)" at bounding box center [755, 232] width 190 height 15
click at [117, 236] on div "Tracking Pixels" at bounding box center [125, 229] width 151 height 17
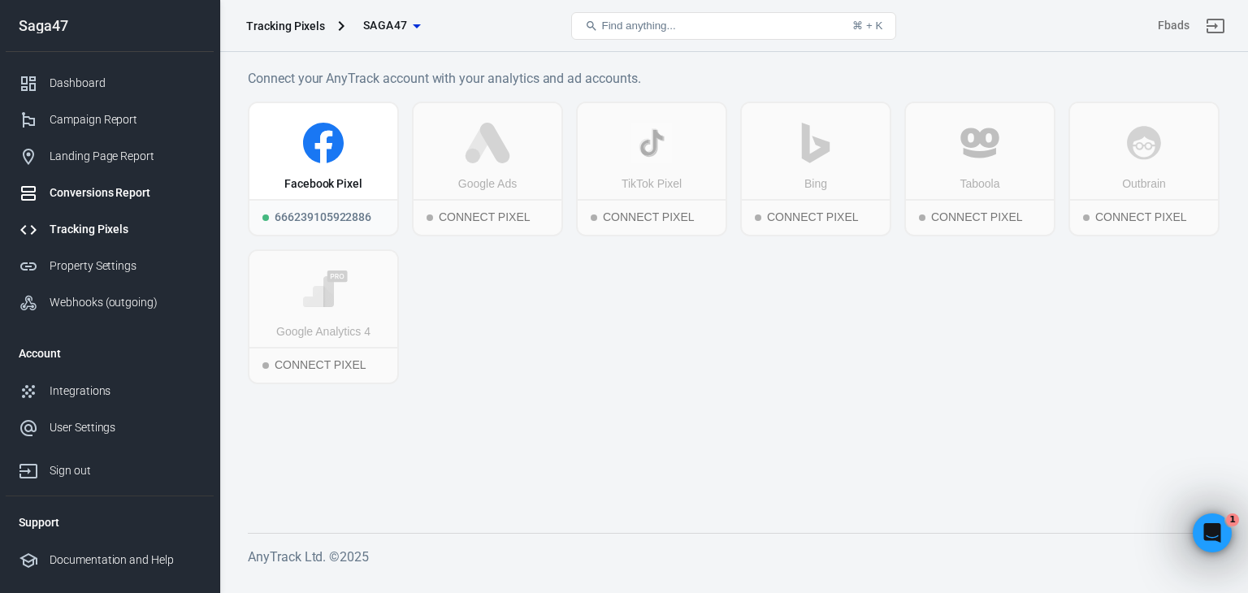
click at [119, 183] on link "Conversions Report" at bounding box center [110, 193] width 208 height 37
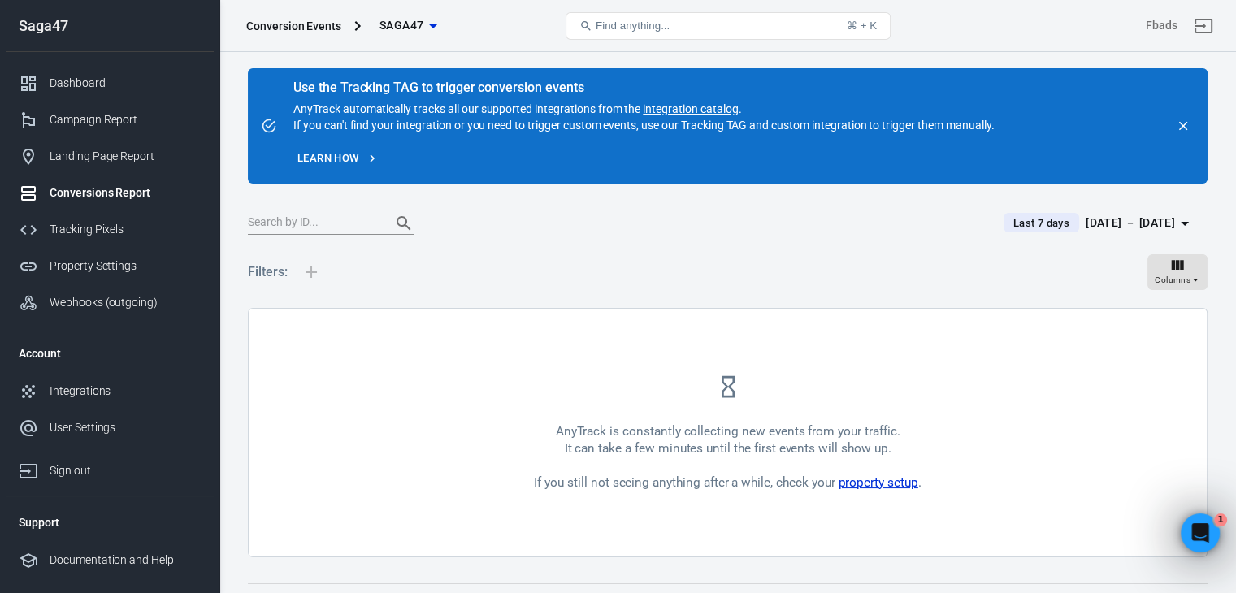
click at [898, 488] on link "property setup" at bounding box center [878, 482] width 80 height 15
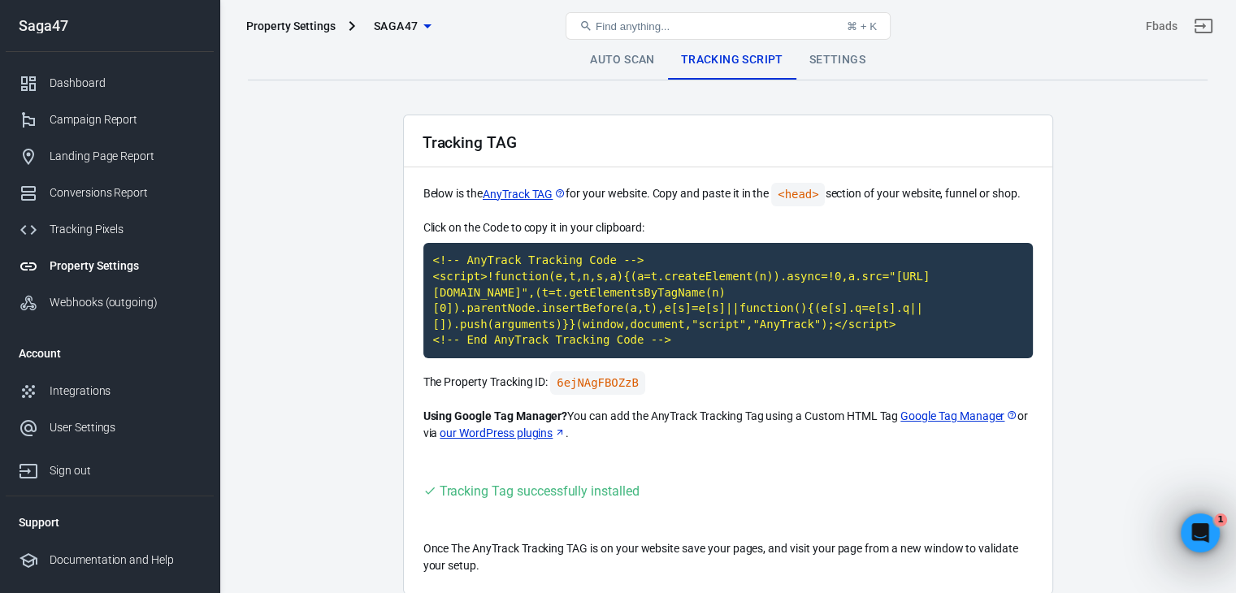
click at [830, 66] on link "Settings" at bounding box center [837, 60] width 82 height 39
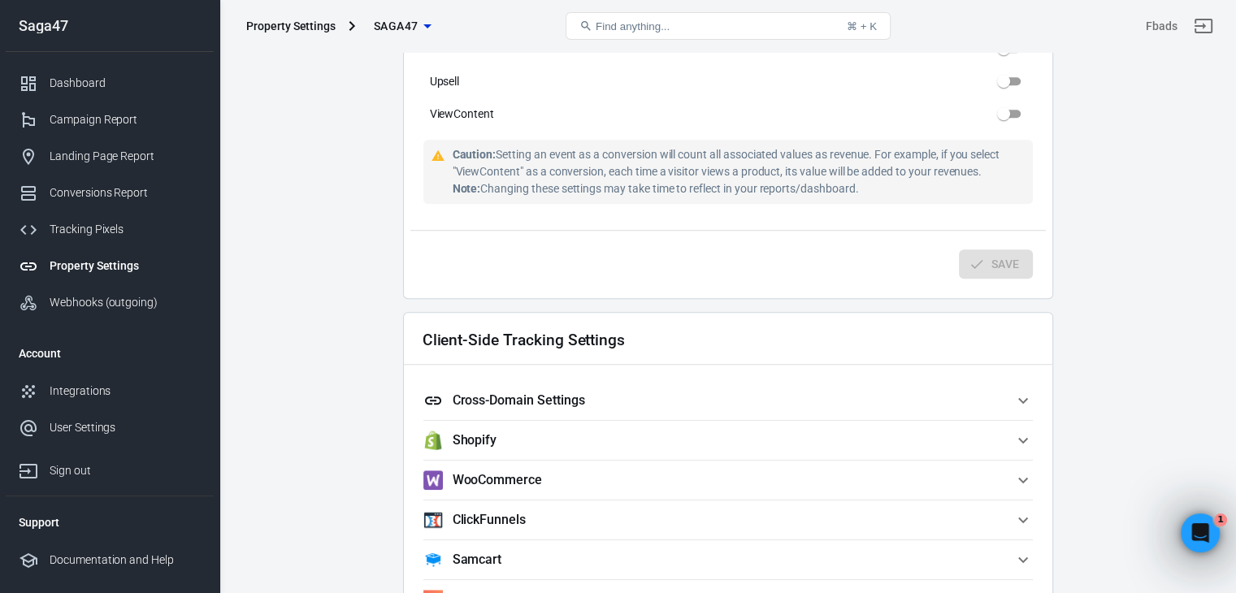
scroll to position [1138, 0]
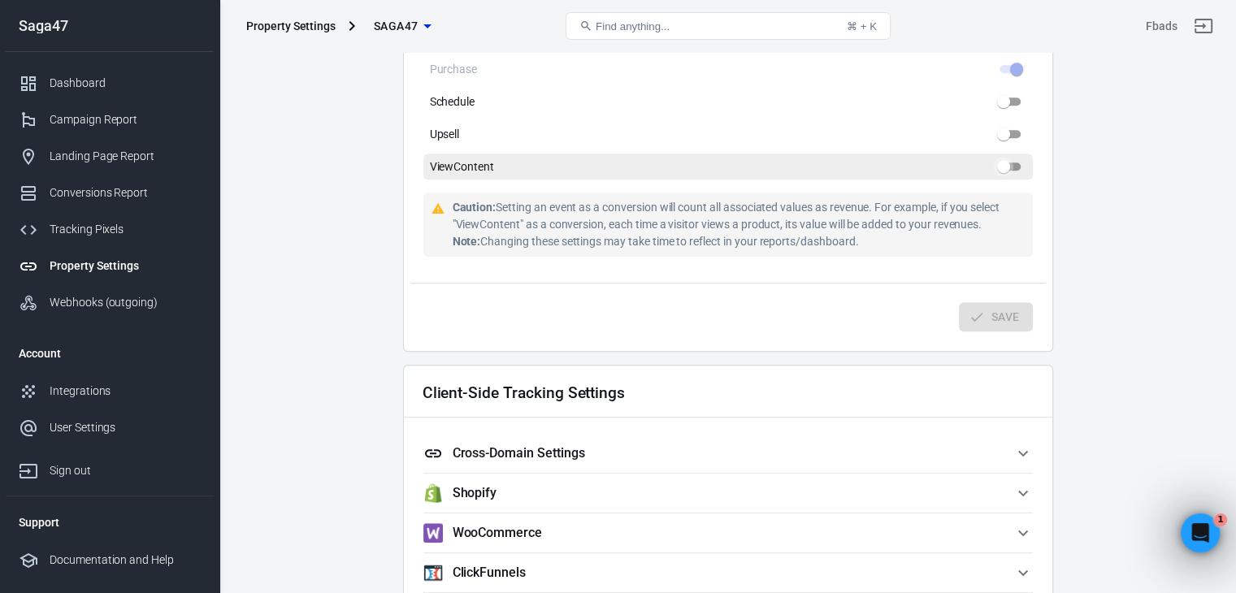
click at [1014, 168] on input "ViewContent" at bounding box center [1003, 167] width 59 height 20
checkbox input "true"
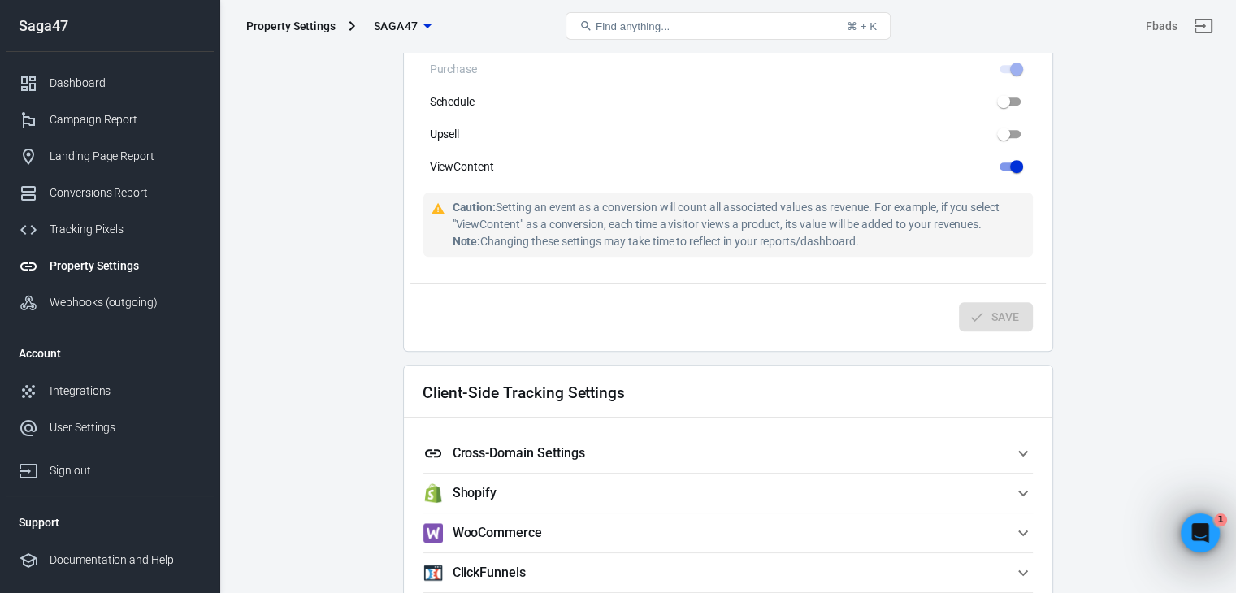
click at [999, 319] on div "Save" at bounding box center [727, 314] width 635 height 62
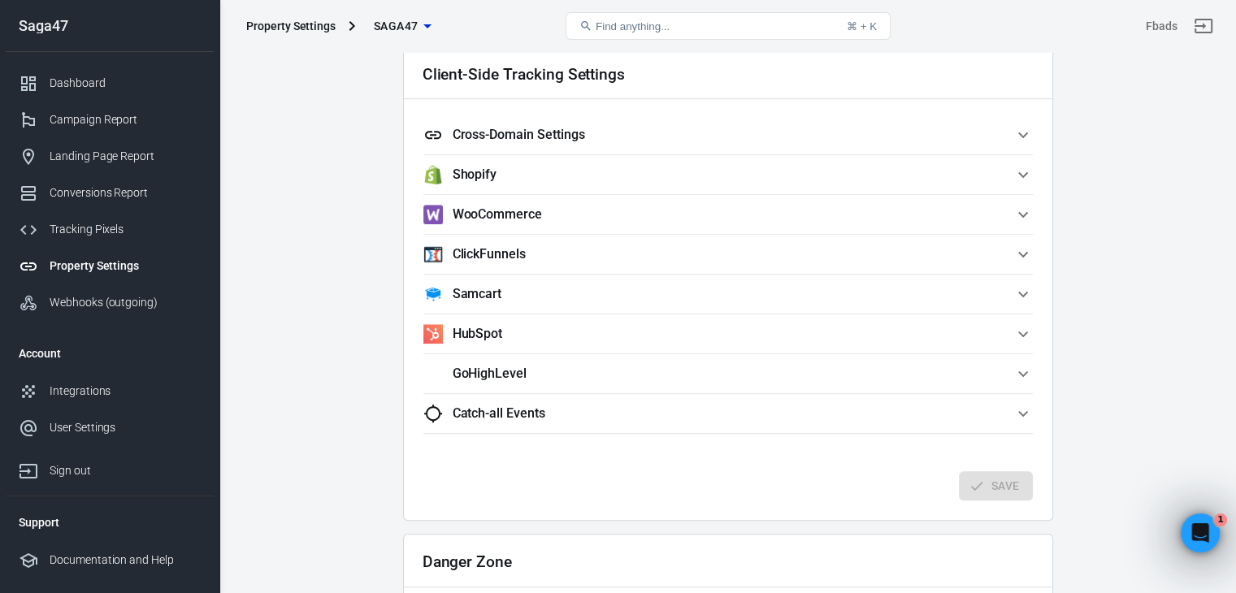
scroll to position [1454, 0]
click at [124, 265] on div "Property Settings" at bounding box center [125, 266] width 151 height 17
click at [128, 198] on div "Conversions Report" at bounding box center [125, 192] width 151 height 17
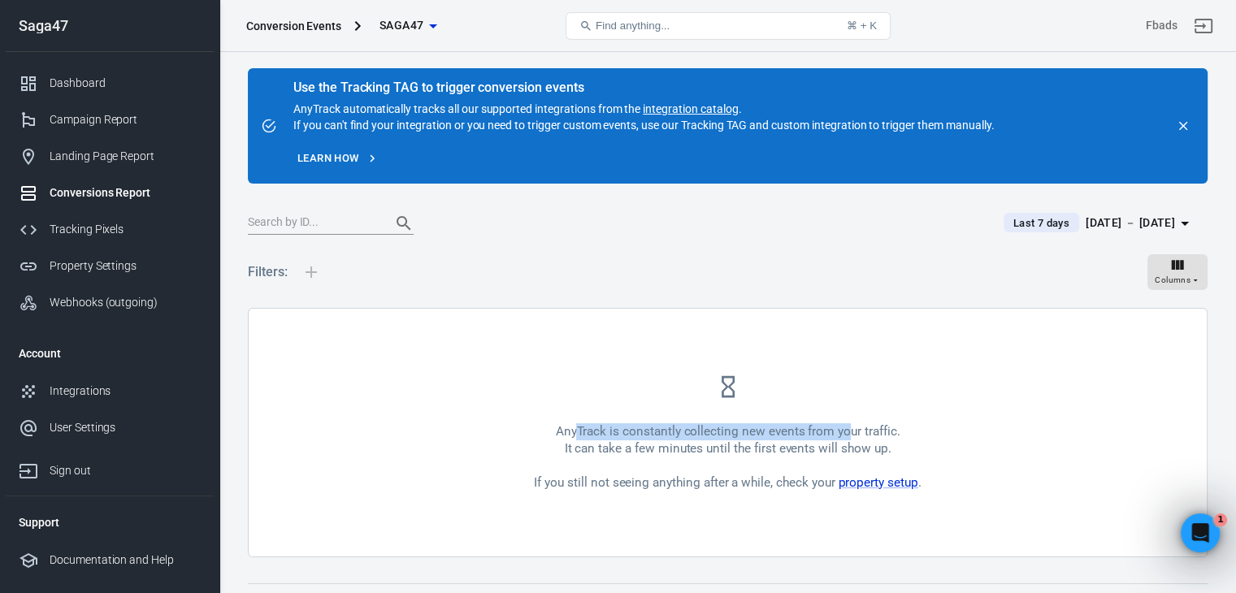
drag, startPoint x: 579, startPoint y: 421, endPoint x: 852, endPoint y: 433, distance: 273.3
click at [852, 433] on div "AnyTrack is constantly collecting new events from your traffic. It can take a f…" at bounding box center [728, 433] width 958 height 248
click at [882, 437] on div "AnyTrack is constantly collecting new events from your traffic. It can take a f…" at bounding box center [727, 457] width 387 height 68
drag, startPoint x: 904, startPoint y: 453, endPoint x: 524, endPoint y: 402, distance: 382.9
click at [524, 402] on div "AnyTrack is constantly collecting new events from your traffic. It can take a f…" at bounding box center [728, 433] width 958 height 248
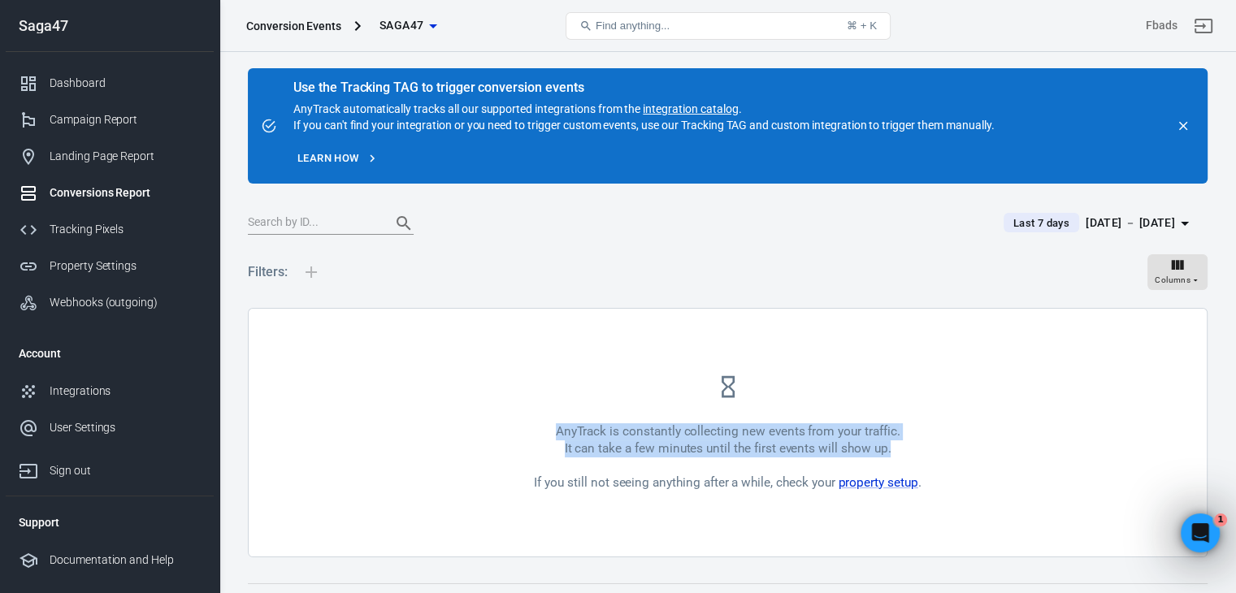
click at [930, 446] on div "AnyTrack is constantly collecting new events from your traffic. It can take a f…" at bounding box center [728, 433] width 958 height 248
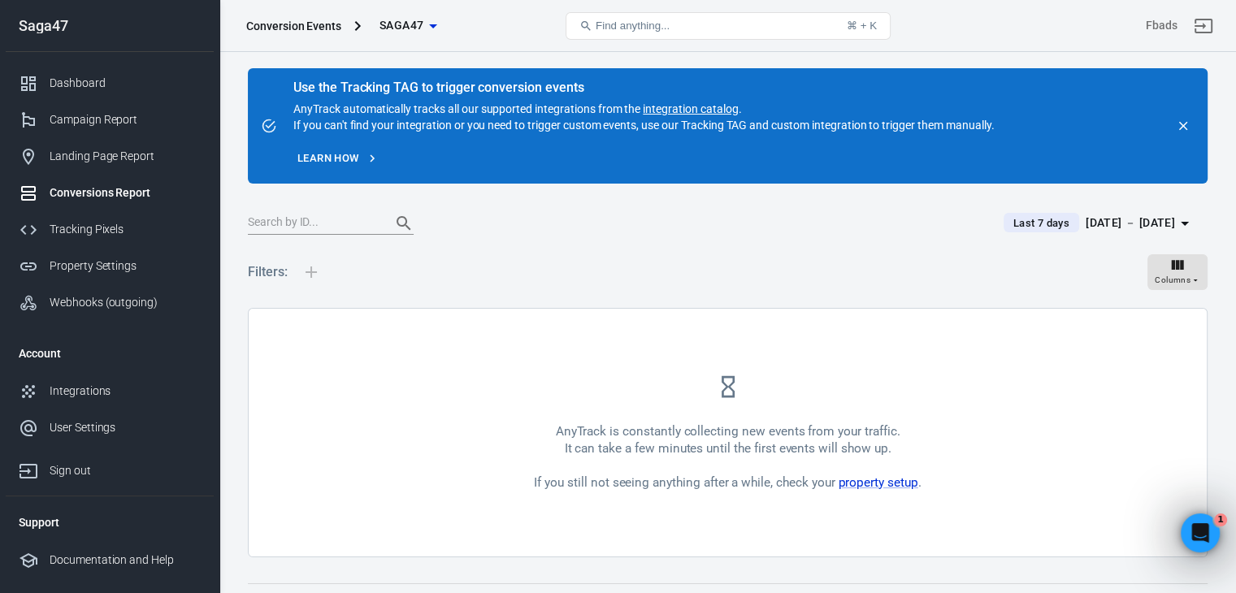
click at [851, 366] on div "AnyTrack is constantly collecting new events from your traffic. It can take a f…" at bounding box center [728, 433] width 958 height 248
click at [878, 483] on link "property setup" at bounding box center [878, 482] width 80 height 15
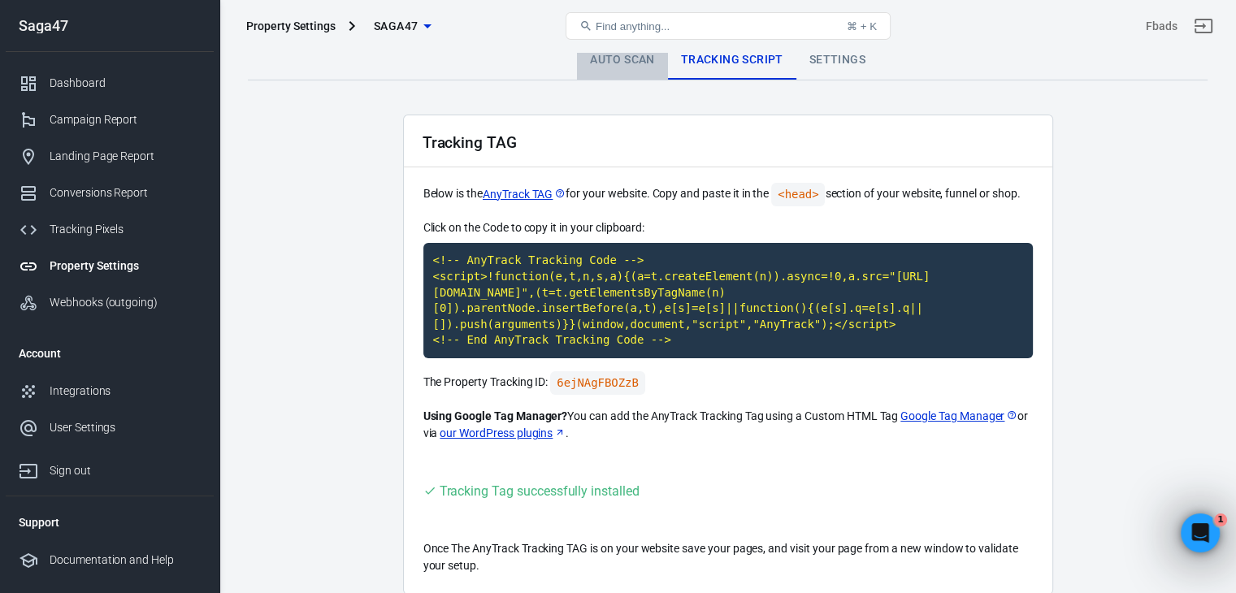
click at [587, 72] on link "Auto Scan" at bounding box center [622, 60] width 91 height 39
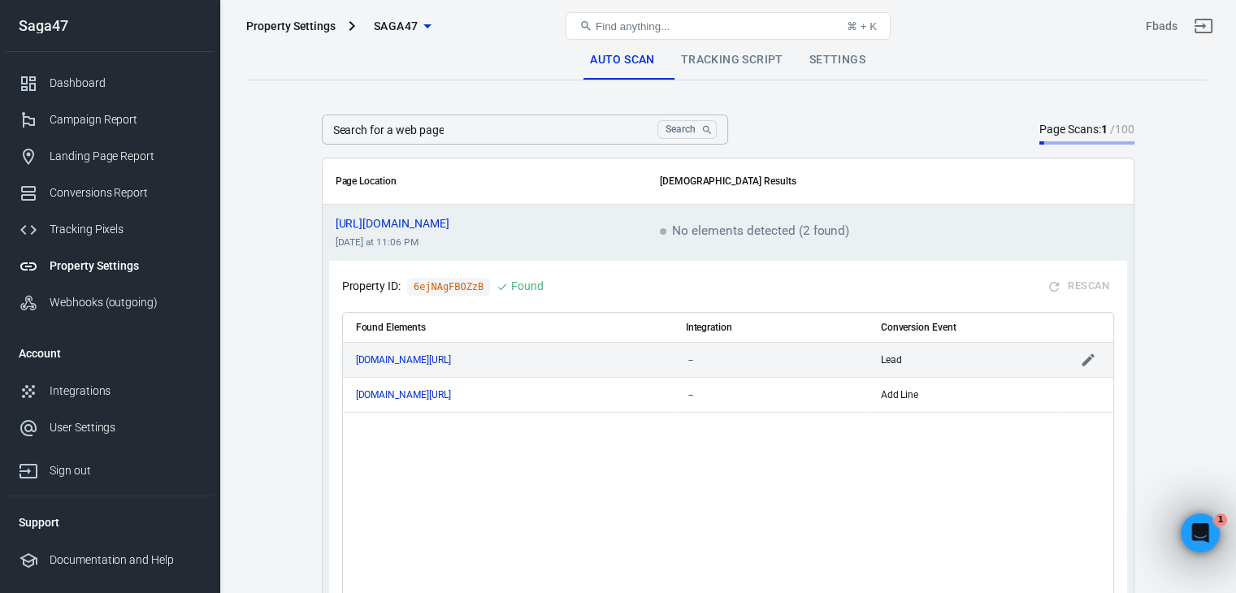
click at [505, 352] on td "[DOMAIN_NAME][URL]" at bounding box center [508, 359] width 330 height 35
click at [458, 358] on span "[DOMAIN_NAME][URL]" at bounding box center [418, 360] width 124 height 10
click at [479, 358] on icon "scrollable content" at bounding box center [474, 360] width 10 height 10
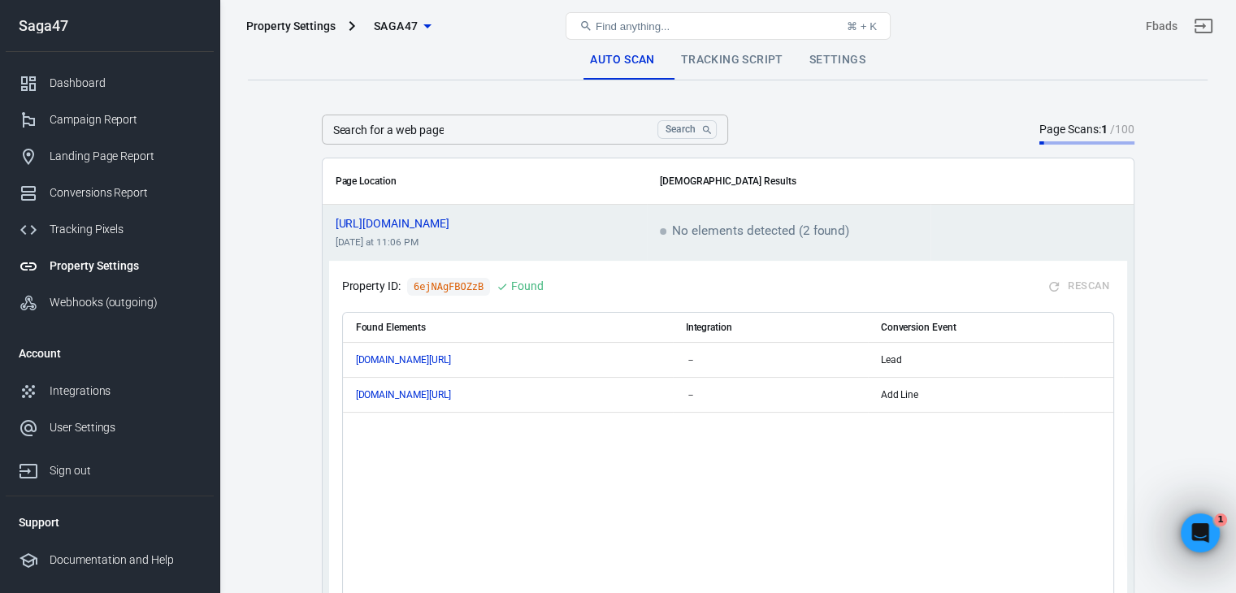
click at [748, 66] on link "Tracking Script" at bounding box center [732, 60] width 128 height 39
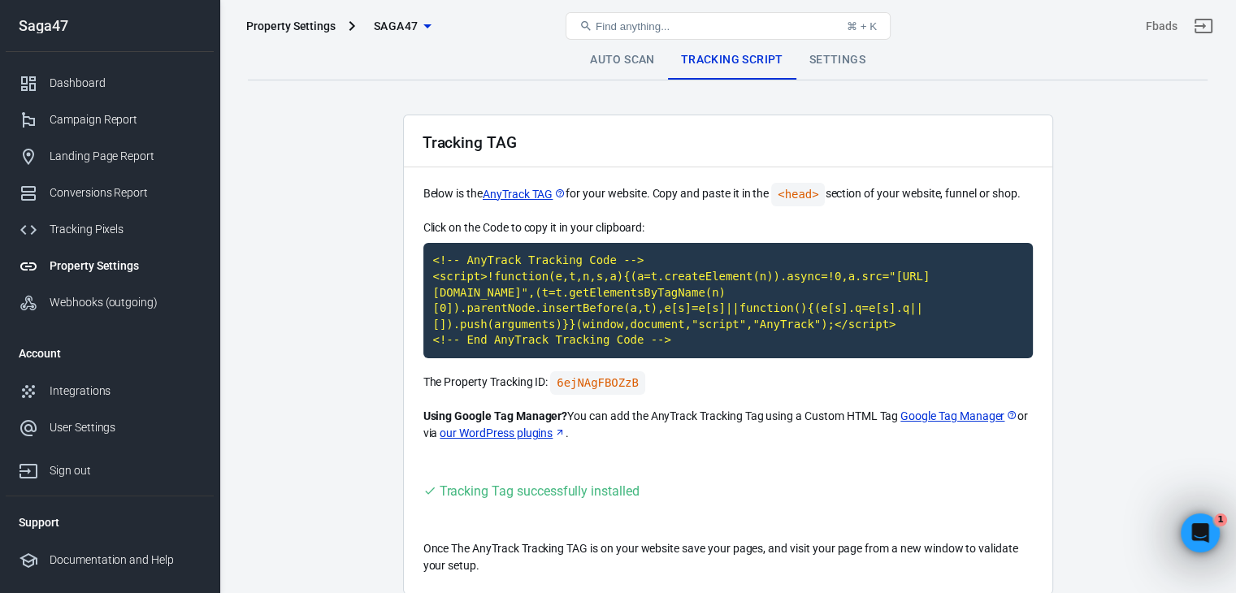
click at [849, 54] on link "Settings" at bounding box center [837, 60] width 82 height 39
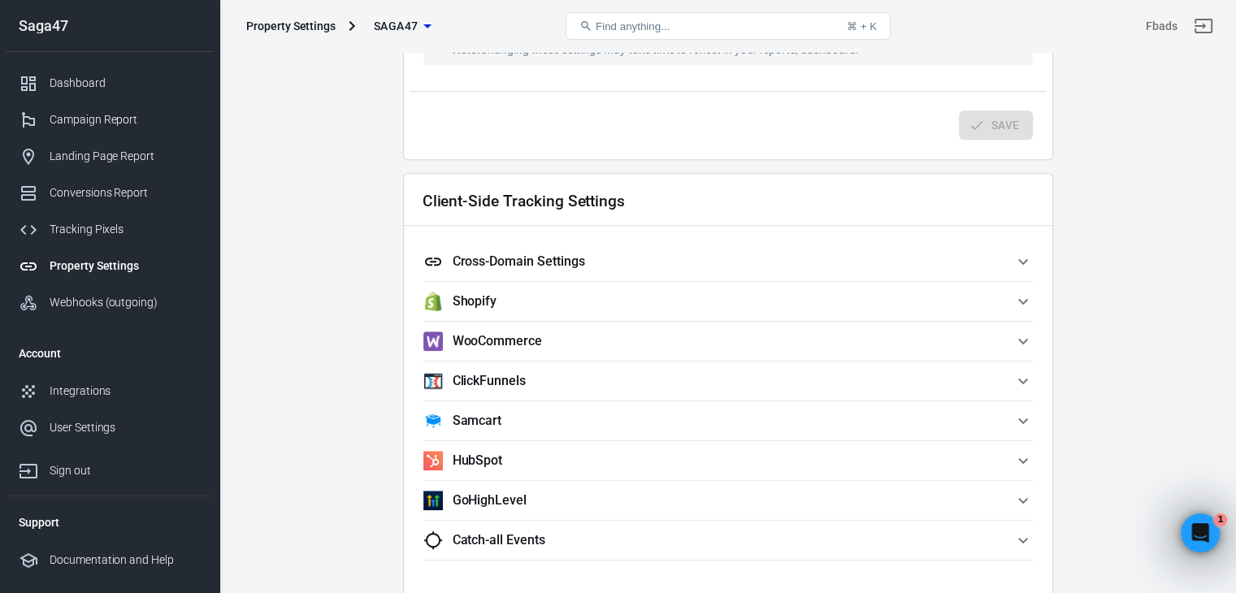
scroll to position [1381, 0]
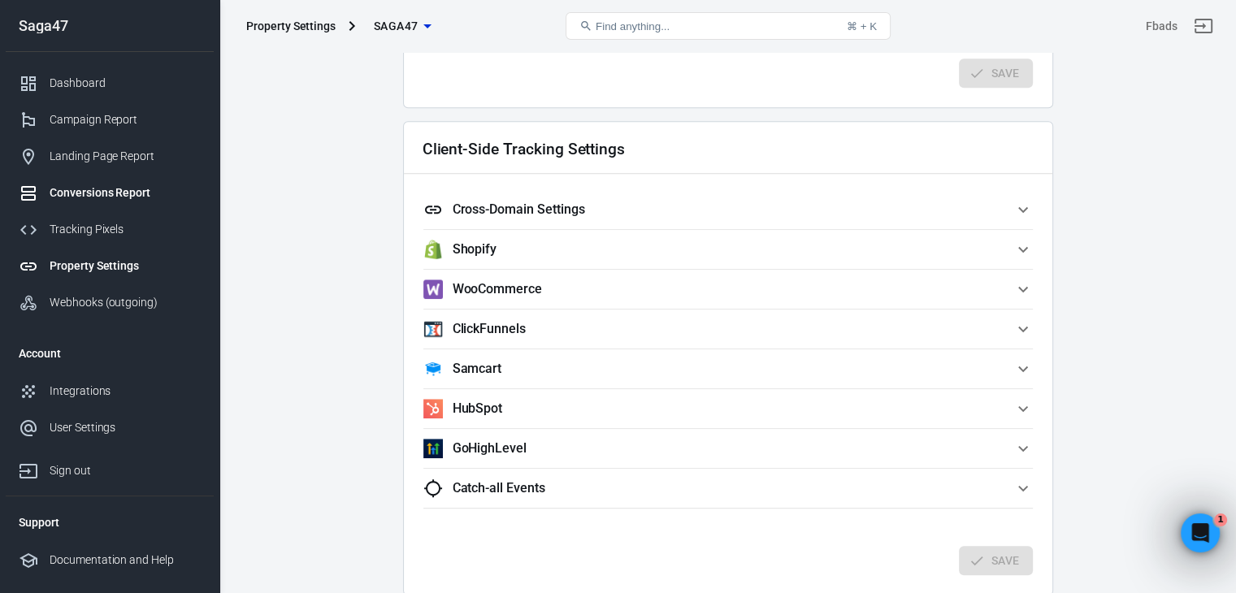
click at [122, 176] on link "Conversions Report" at bounding box center [110, 193] width 208 height 37
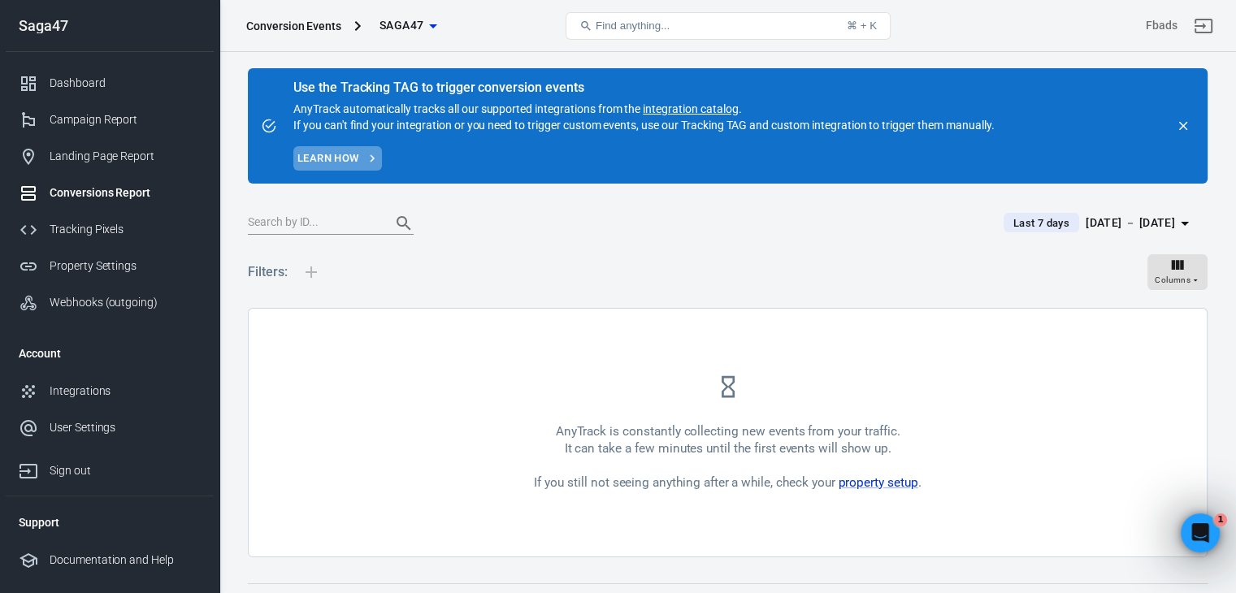
click at [350, 161] on link "Learn how" at bounding box center [337, 158] width 89 height 25
click at [114, 264] on div "Property Settings" at bounding box center [125, 266] width 151 height 17
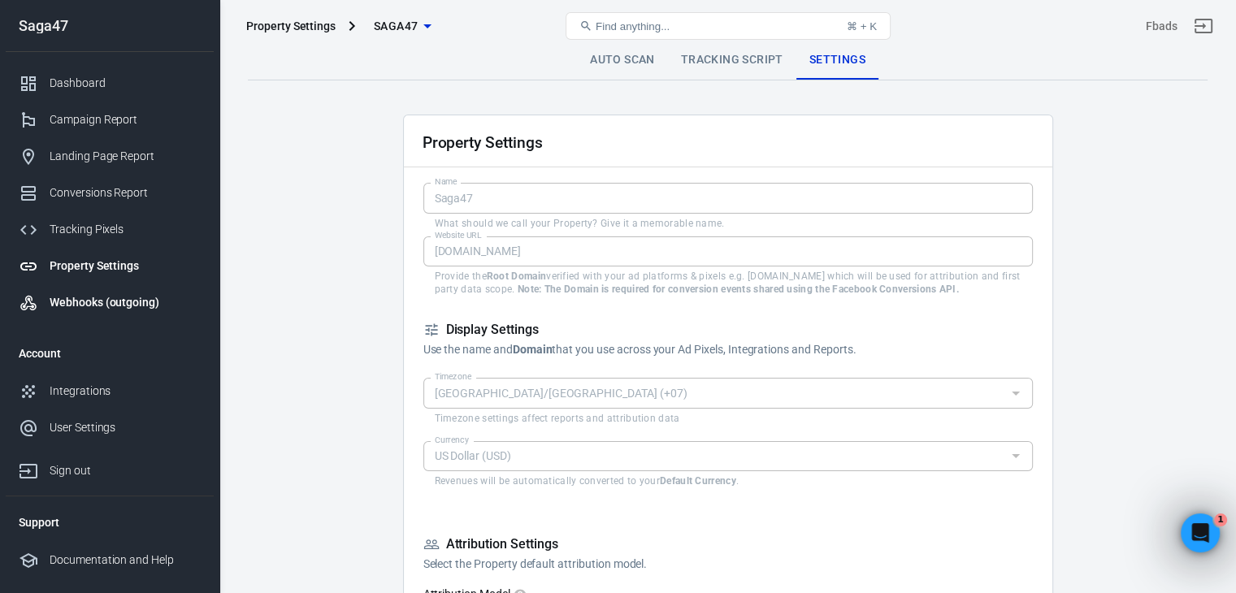
click at [112, 303] on div "Webhooks (outgoing)" at bounding box center [125, 302] width 151 height 17
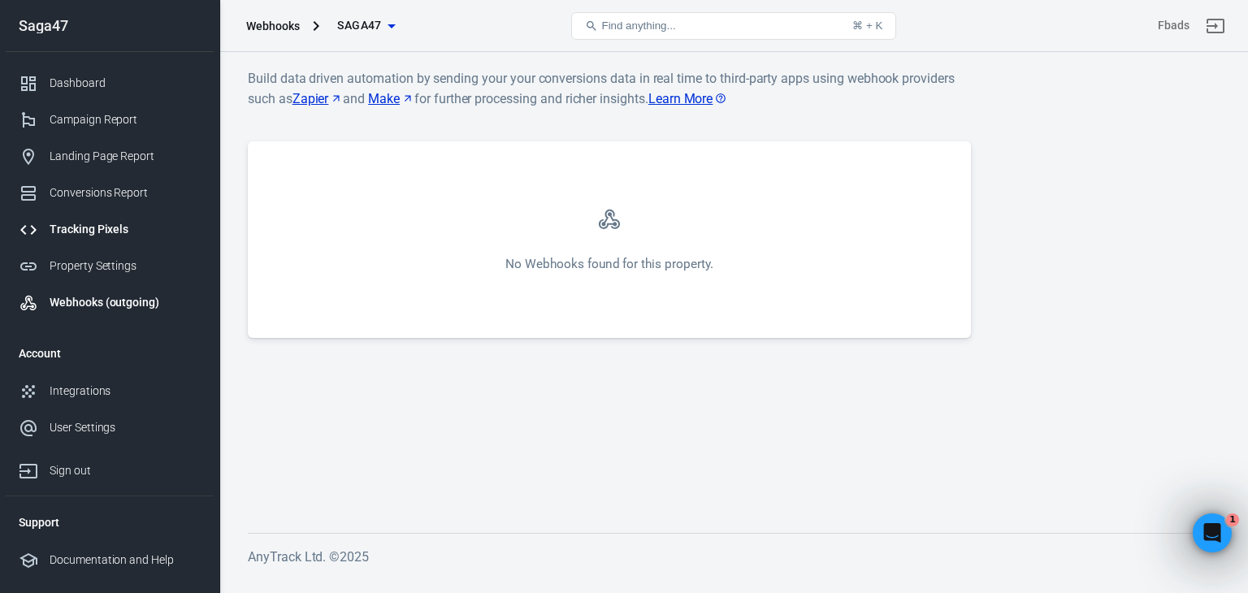
click at [83, 237] on div "Tracking Pixels" at bounding box center [125, 229] width 151 height 17
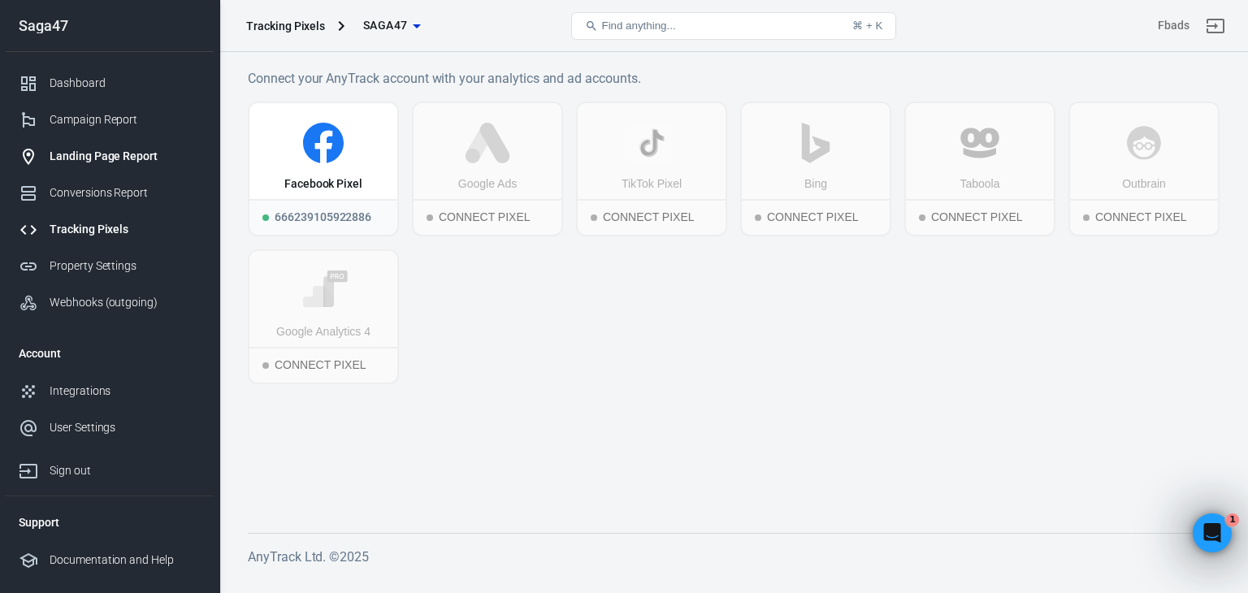
click at [102, 170] on link "Landing Page Report" at bounding box center [110, 156] width 208 height 37
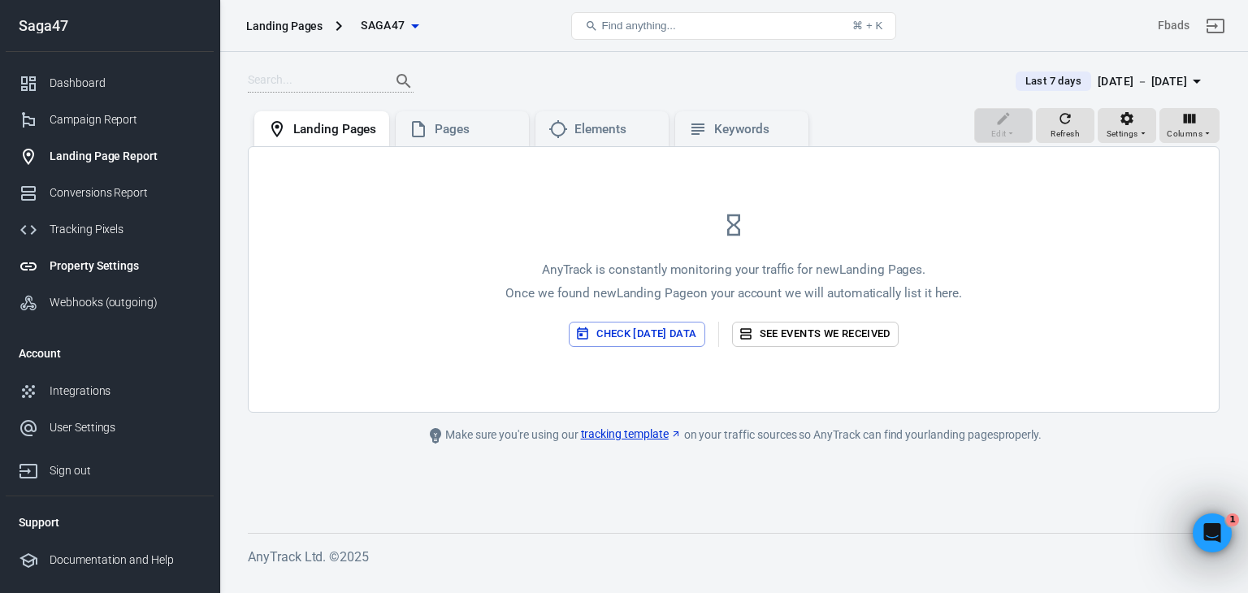
click at [102, 266] on div "Property Settings" at bounding box center [125, 266] width 151 height 17
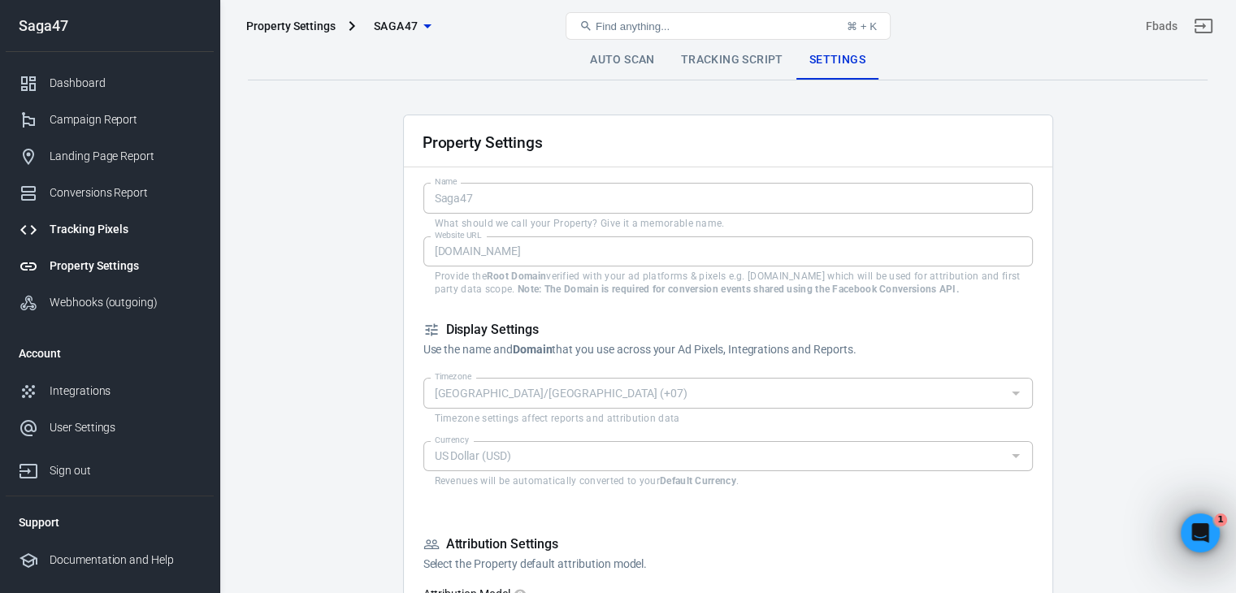
click at [141, 225] on div "Tracking Pixels" at bounding box center [125, 229] width 151 height 17
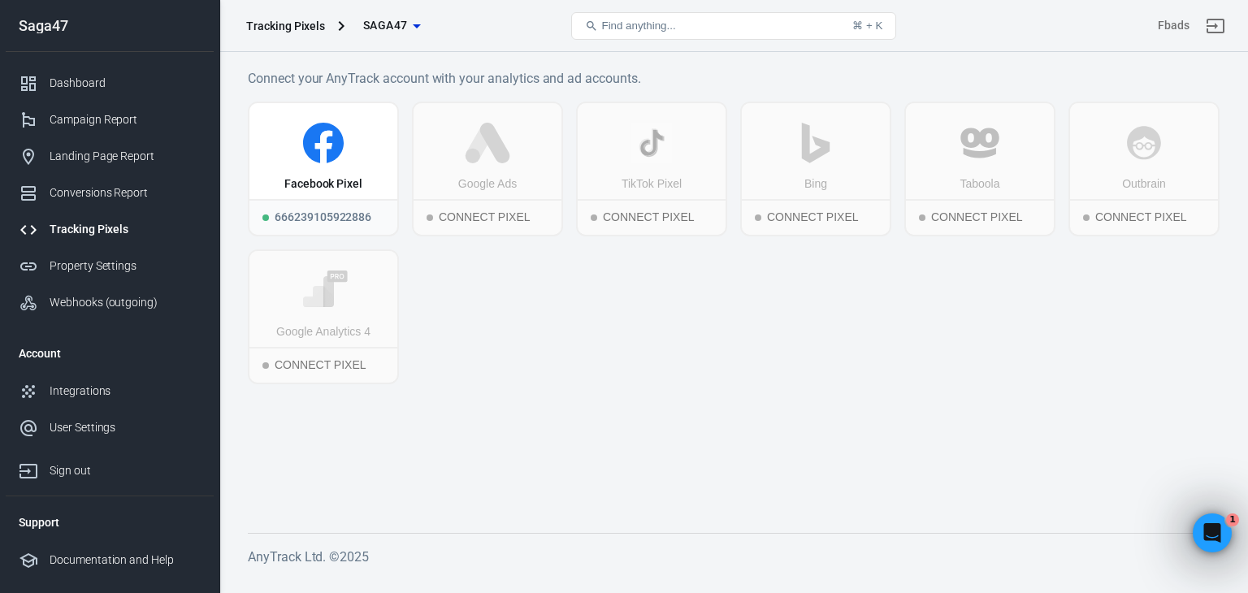
click at [403, 17] on span "Saga47" at bounding box center [385, 25] width 44 height 20
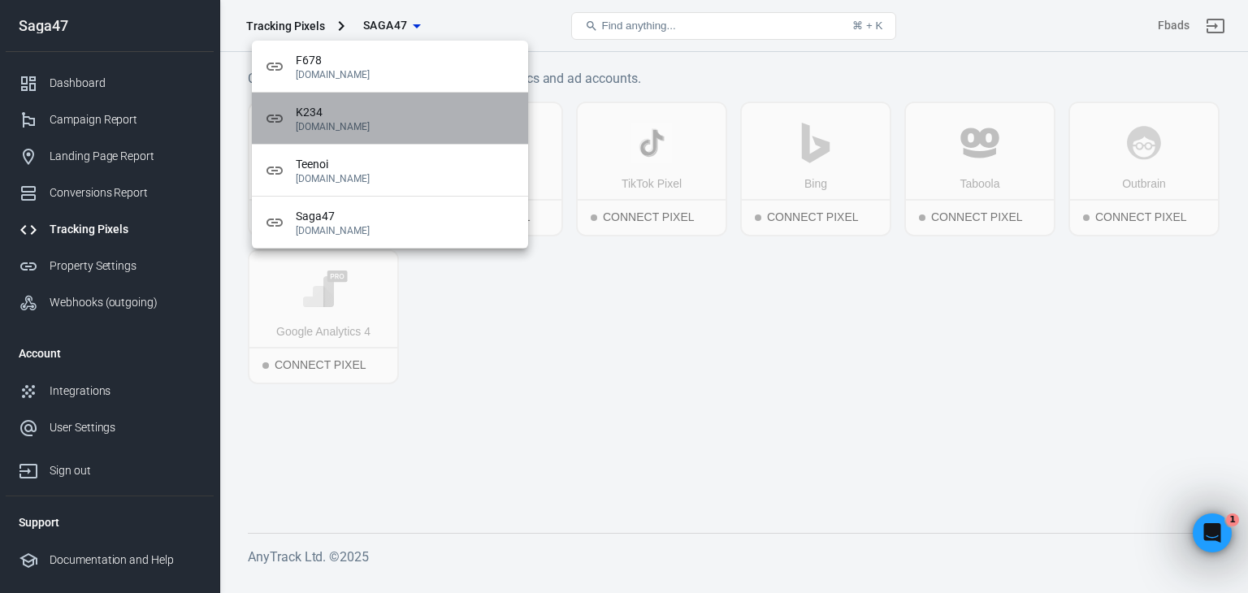
click at [319, 124] on p "[DOMAIN_NAME]" at bounding box center [405, 126] width 219 height 11
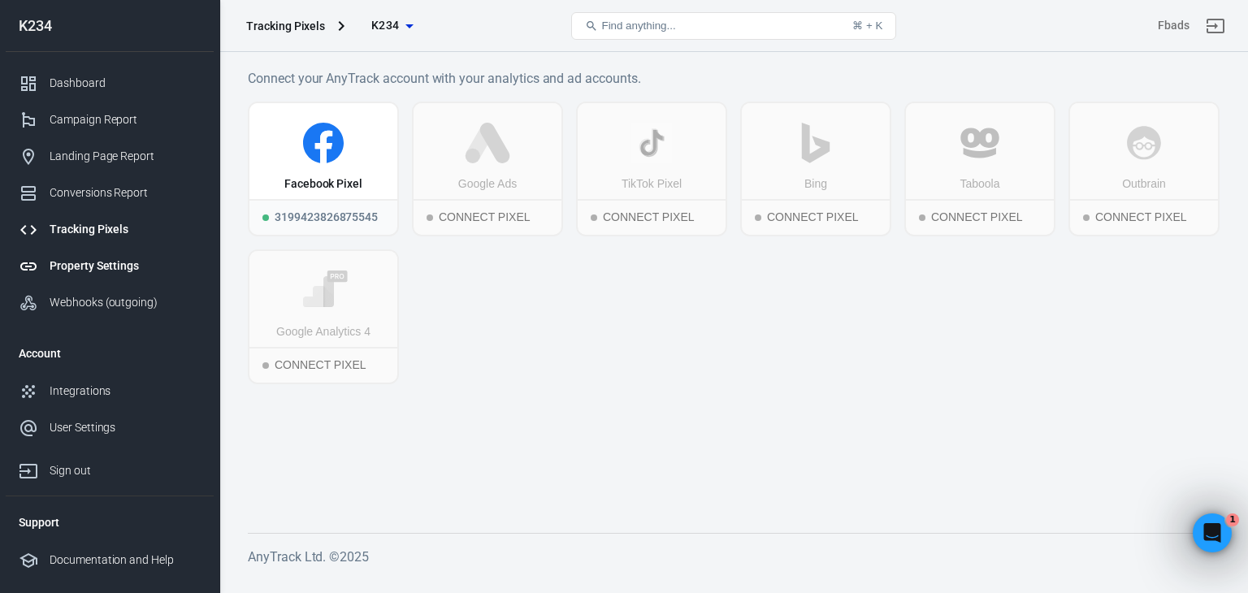
click at [129, 249] on link "Property Settings" at bounding box center [110, 266] width 208 height 37
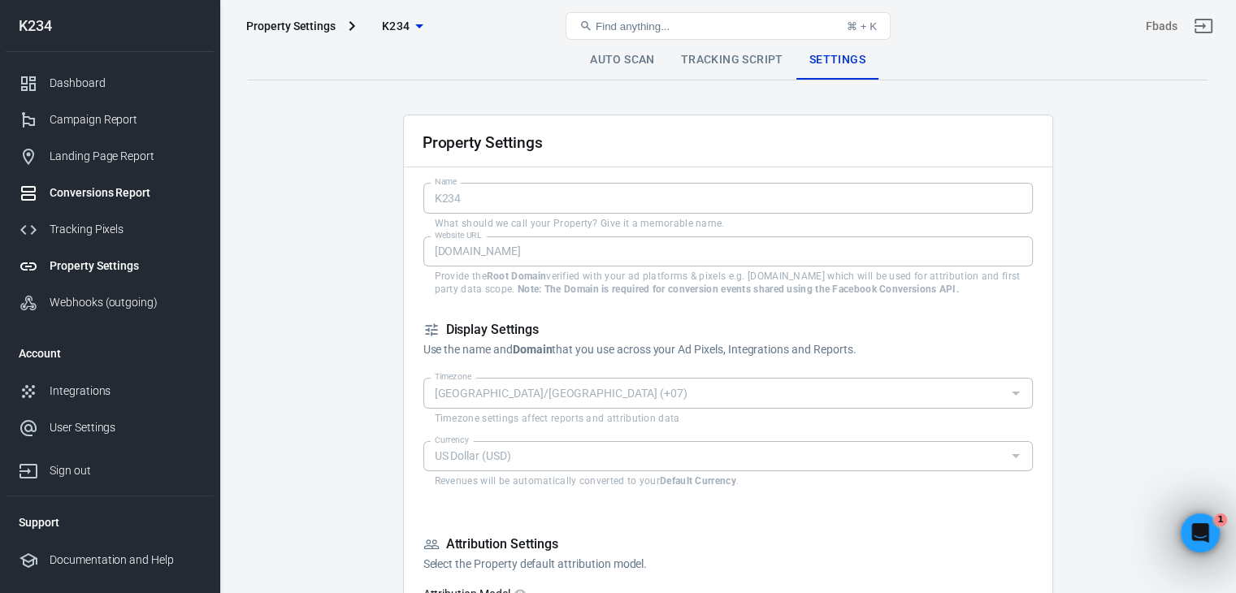
click at [128, 202] on link "Conversions Report" at bounding box center [110, 193] width 208 height 37
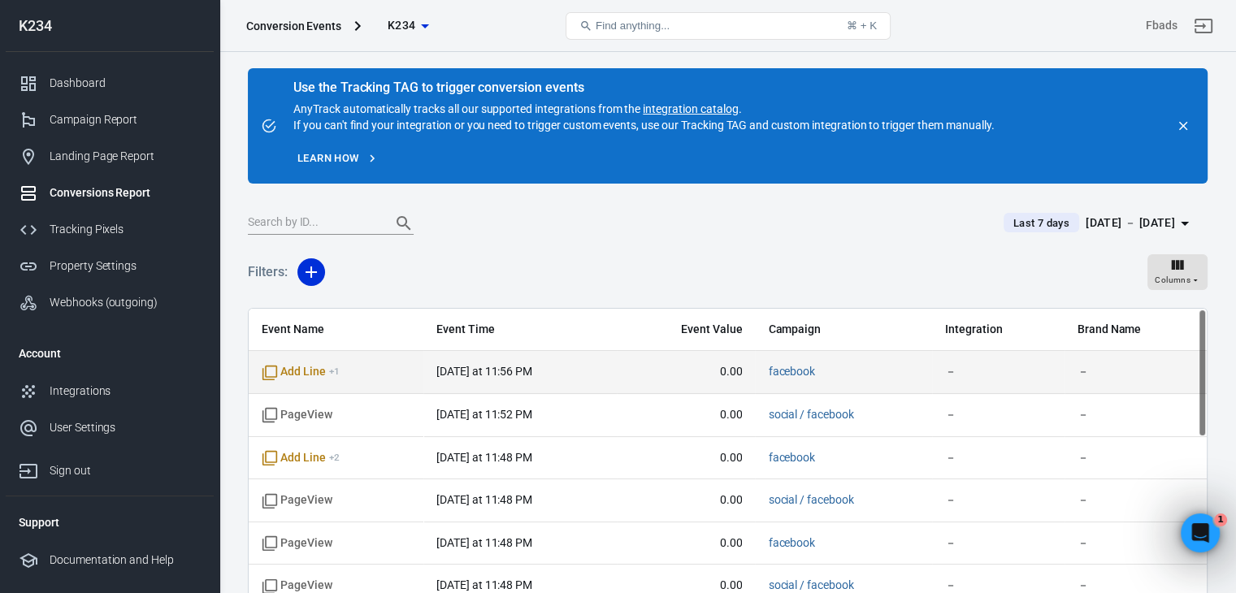
click at [356, 375] on span "Add Line + 1" at bounding box center [336, 372] width 149 height 16
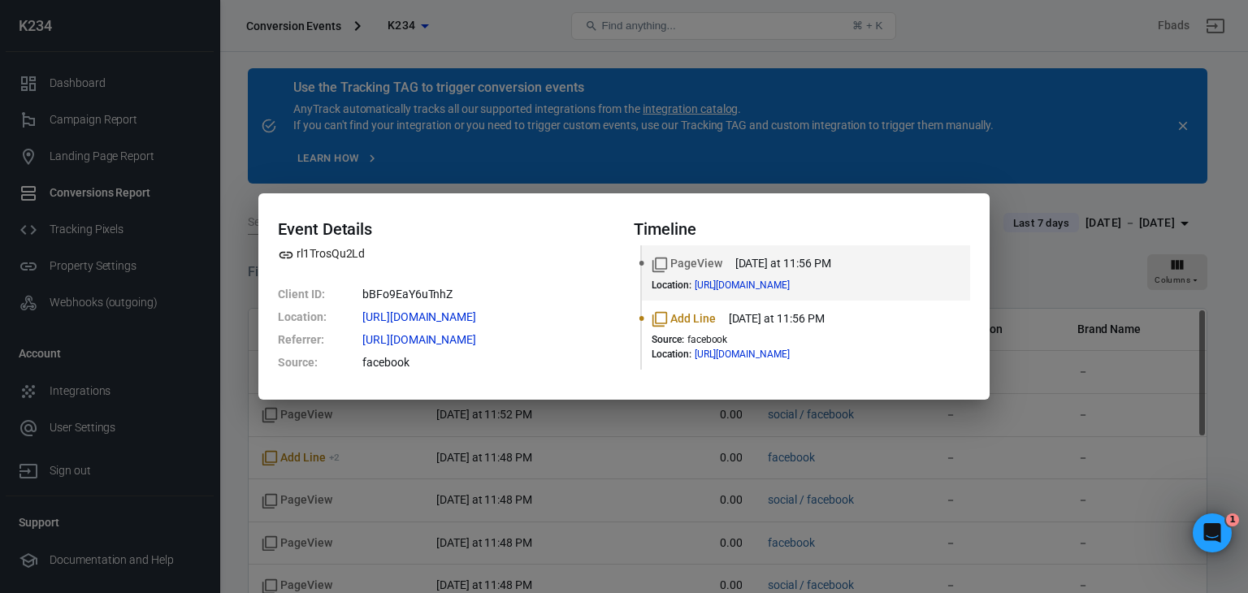
click at [1080, 237] on div "Event Details rl1TrosQu2Ld Client ID : bBFo9EaY6uTnhZ Location : [URL][DOMAIN_N…" at bounding box center [624, 296] width 1248 height 593
